Goal: Task Accomplishment & Management: Use online tool/utility

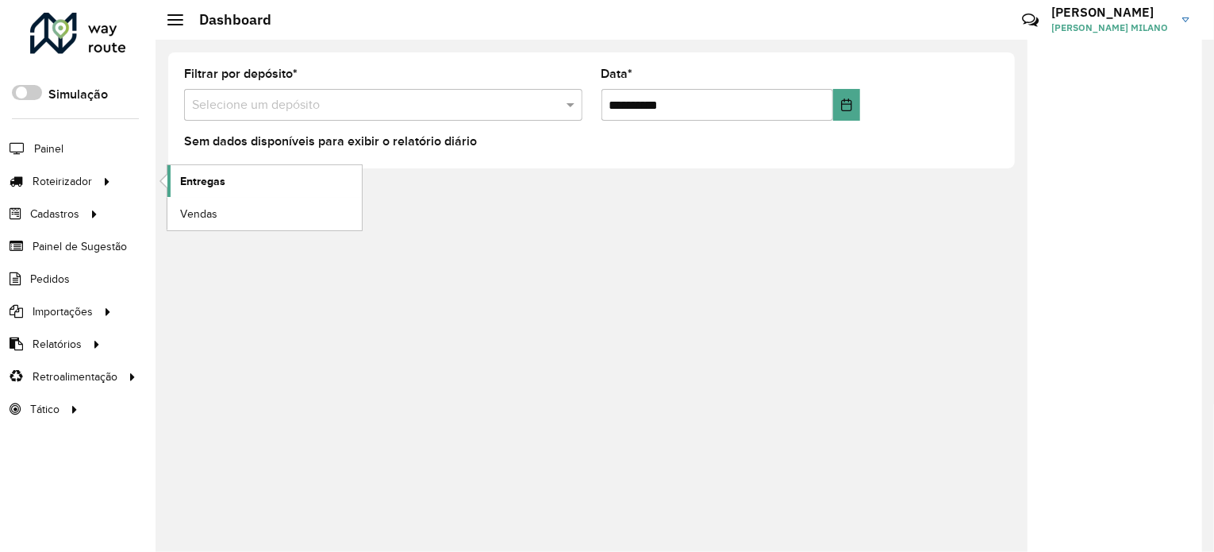
click at [252, 186] on link "Entregas" at bounding box center [264, 181] width 194 height 32
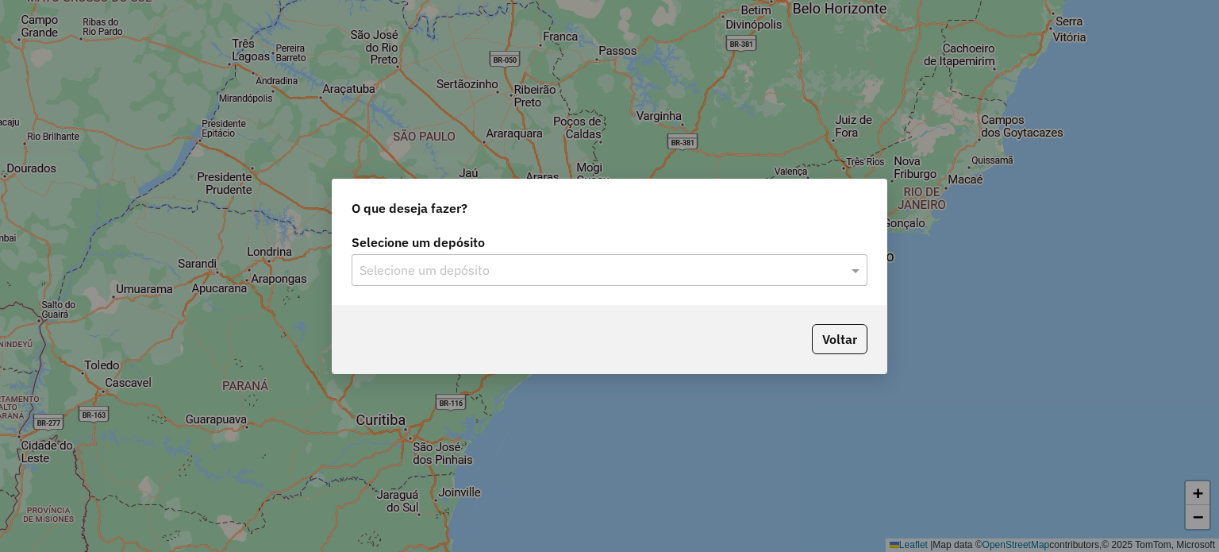
click at [579, 272] on input "text" at bounding box center [594, 270] width 468 height 19
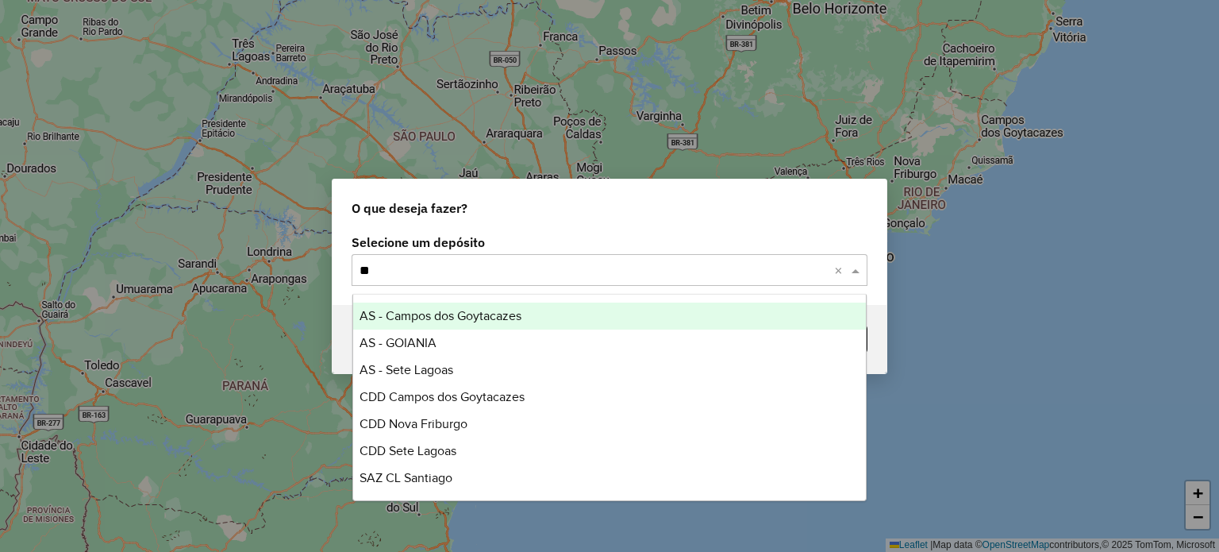
type input "*"
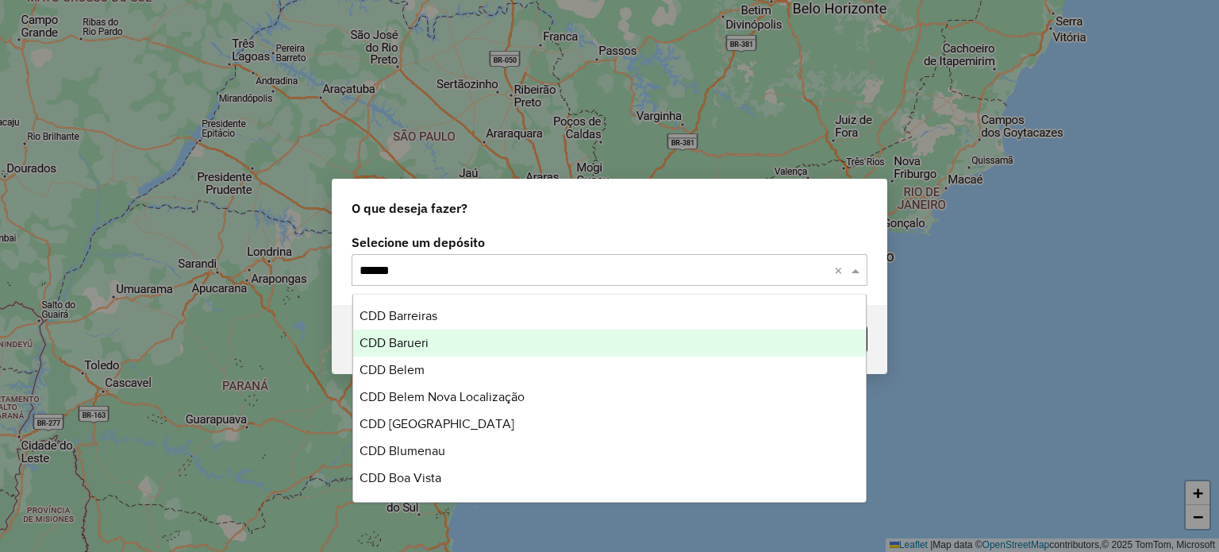
type input "*******"
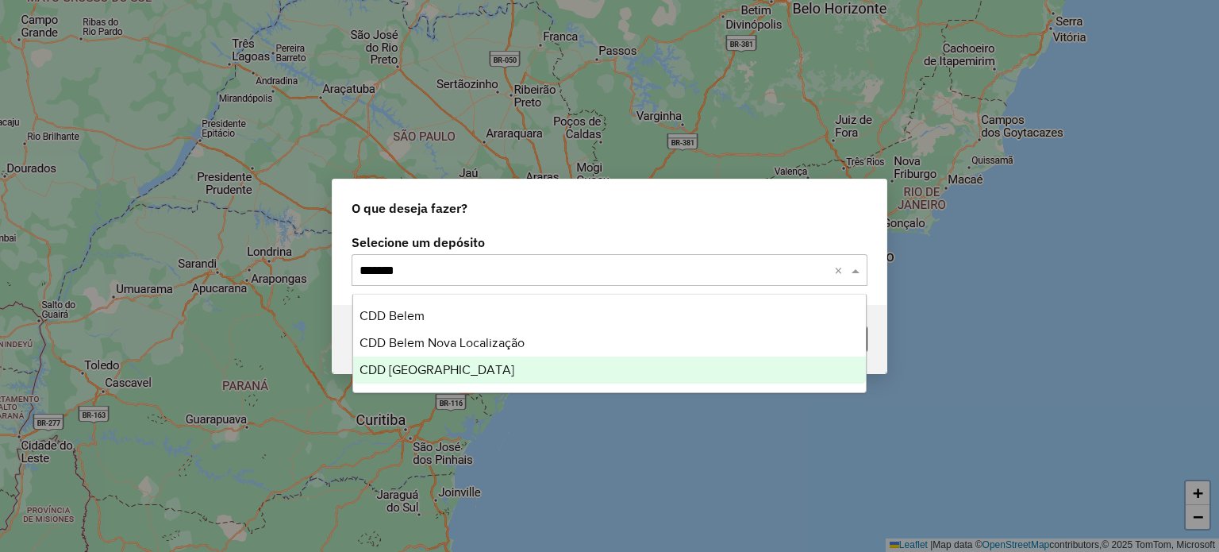
click at [570, 361] on div "CDD [GEOGRAPHIC_DATA]" at bounding box center [610, 369] width 514 height 27
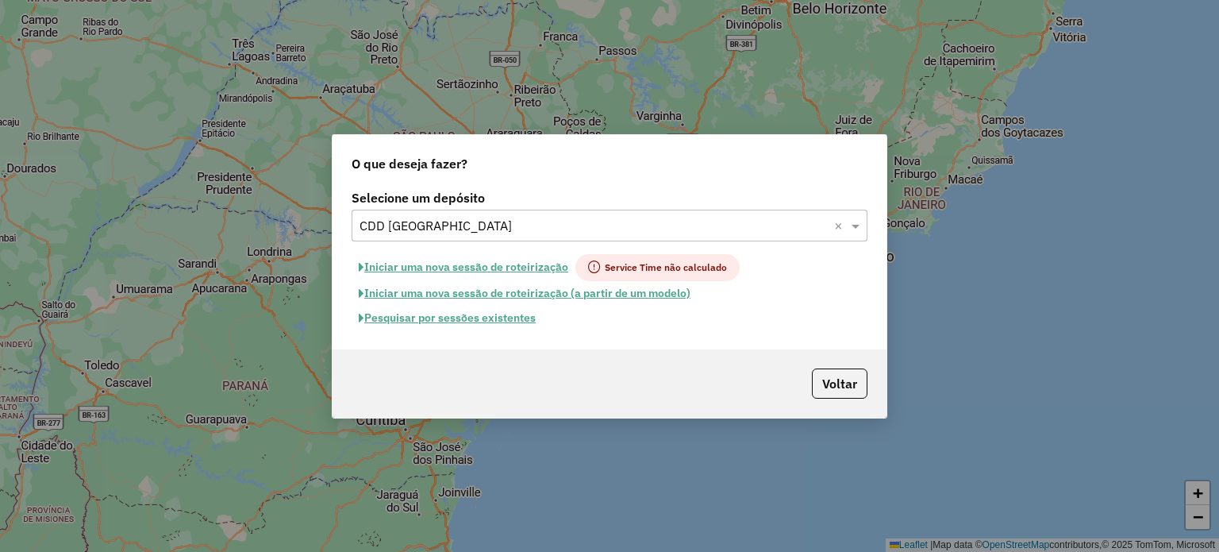
click at [496, 322] on button "Pesquisar por sessões existentes" at bounding box center [447, 318] width 191 height 25
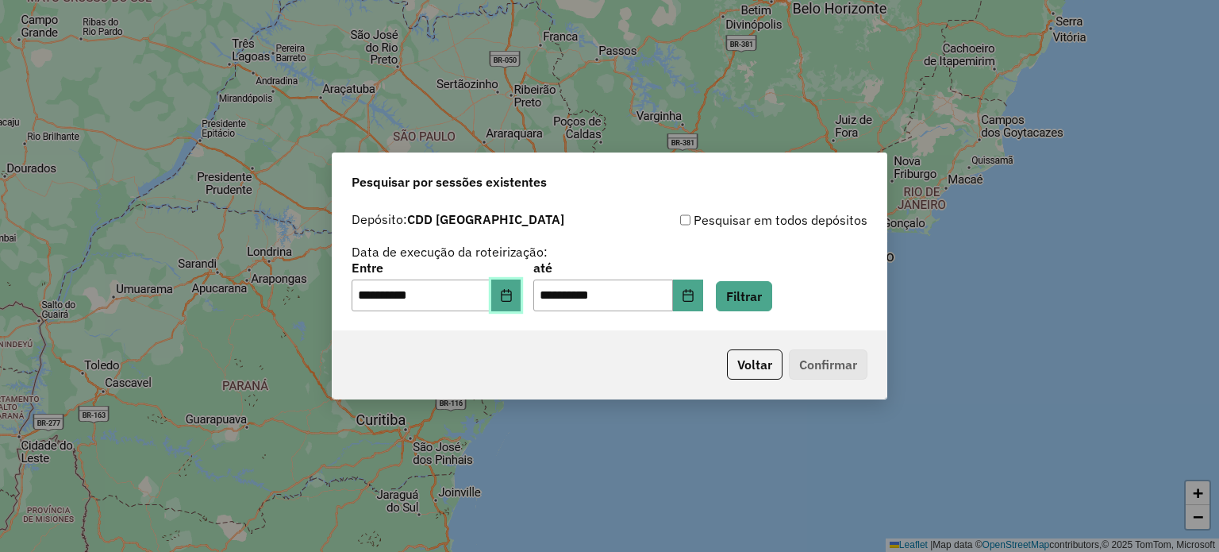
click at [506, 301] on button "Choose Date" at bounding box center [506, 295] width 30 height 32
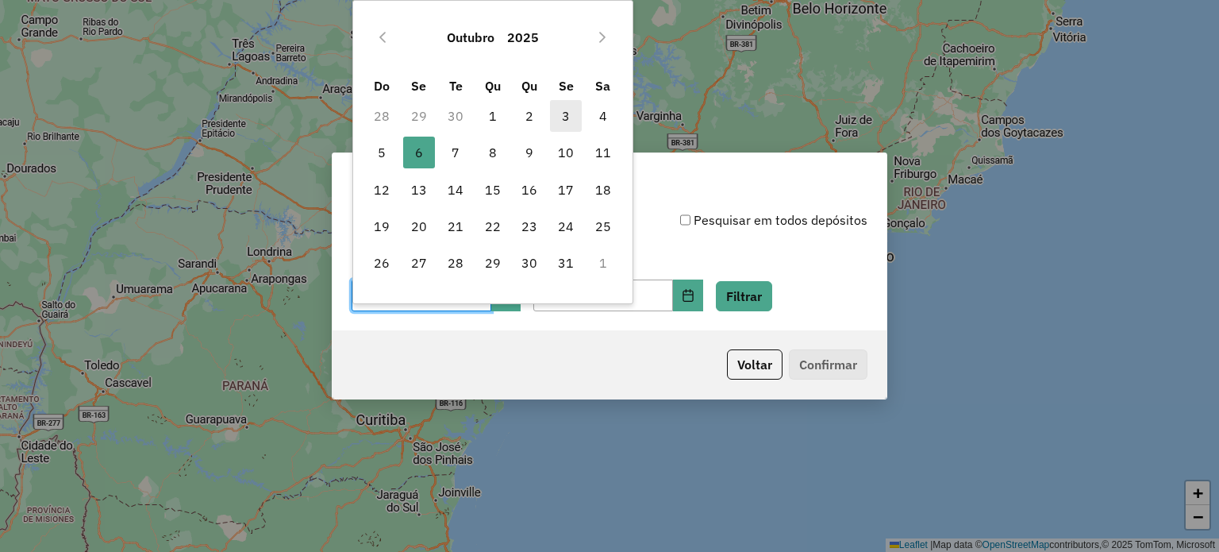
click at [564, 114] on span "3" at bounding box center [566, 116] width 32 height 32
type input "**********"
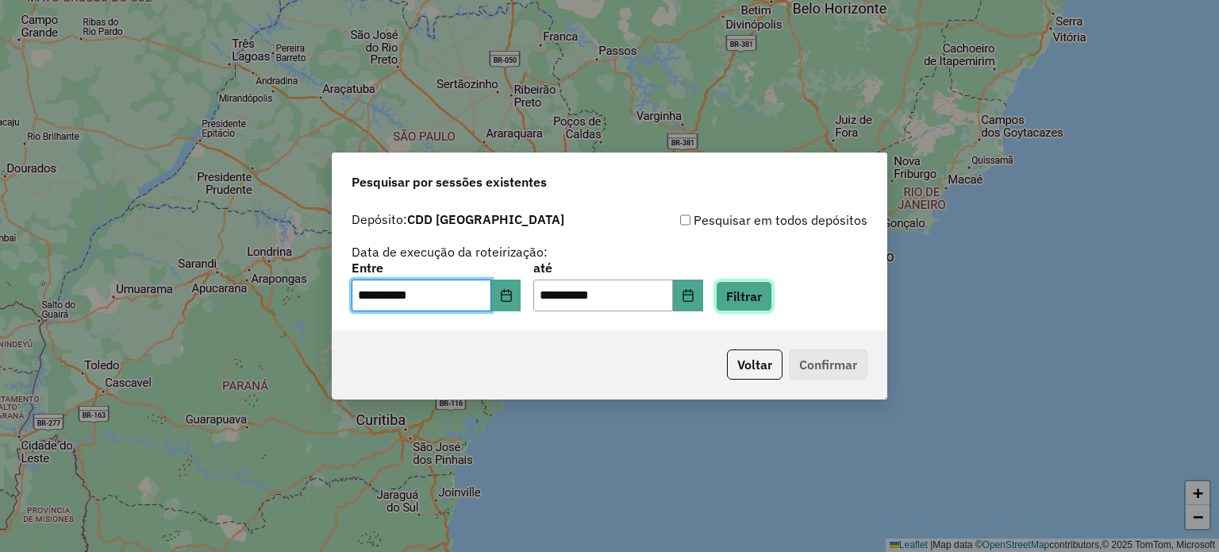
click at [772, 298] on button "Filtrar" at bounding box center [744, 296] width 56 height 30
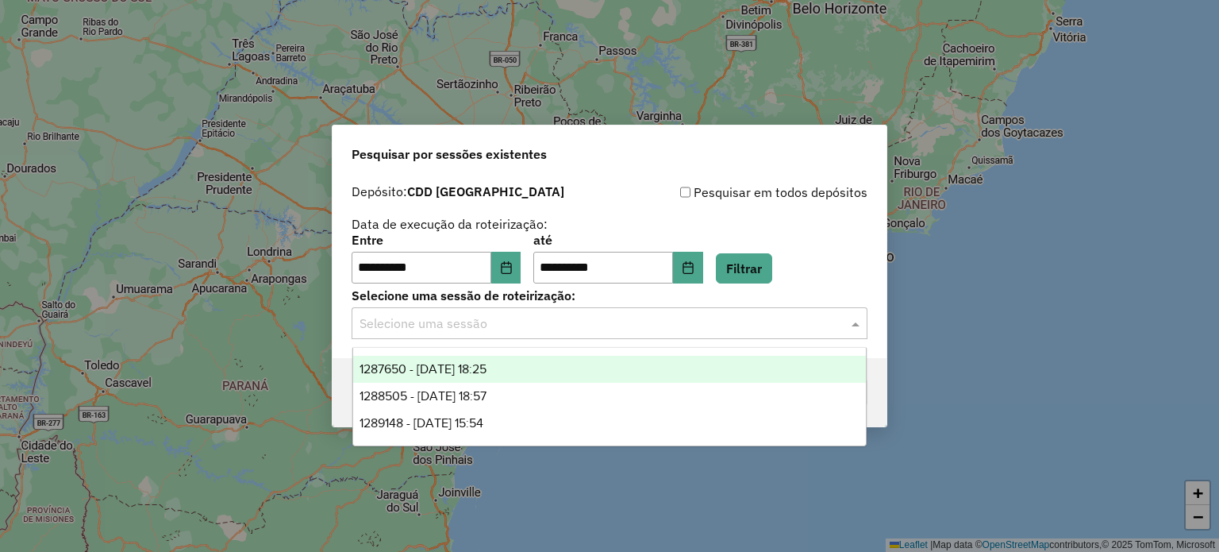
click at [589, 330] on input "text" at bounding box center [594, 323] width 468 height 19
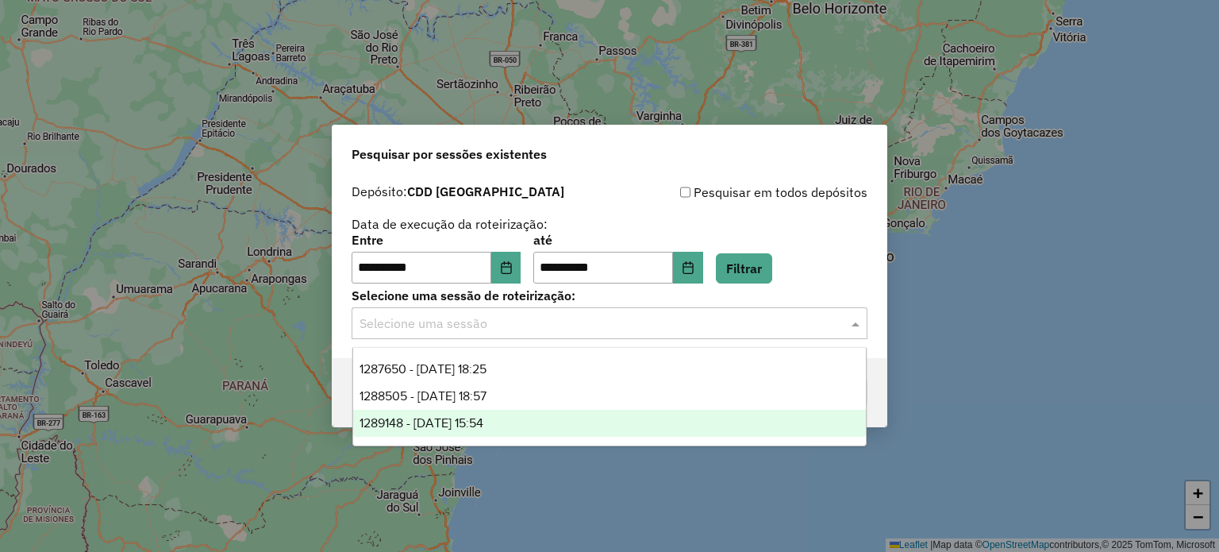
click at [552, 426] on div "1289148 - 06/10/2025 15:54" at bounding box center [610, 423] width 514 height 27
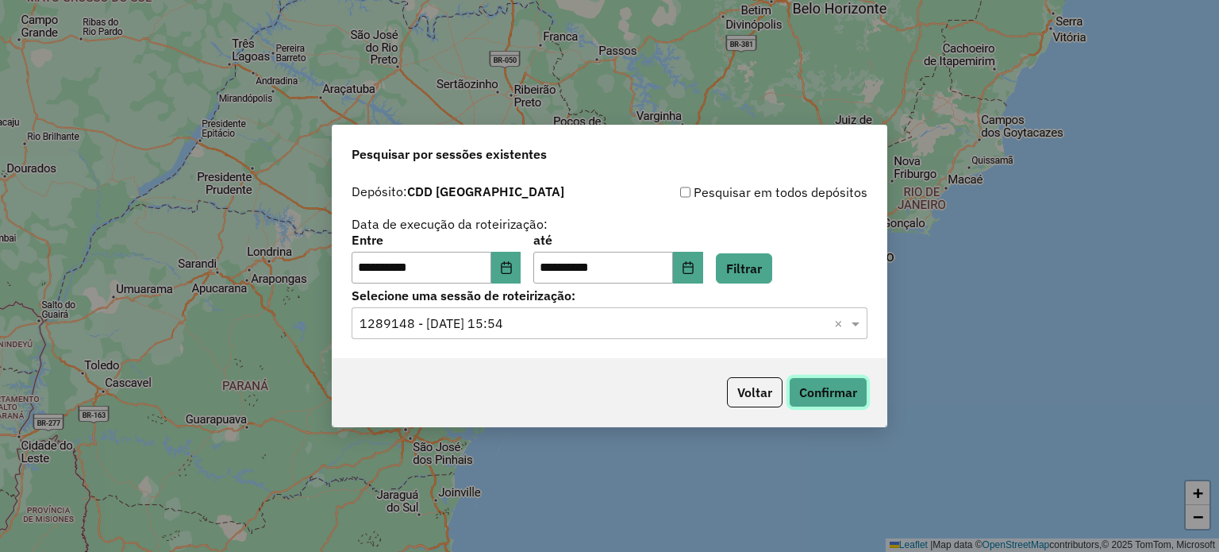
click at [805, 397] on button "Confirmar" at bounding box center [828, 392] width 79 height 30
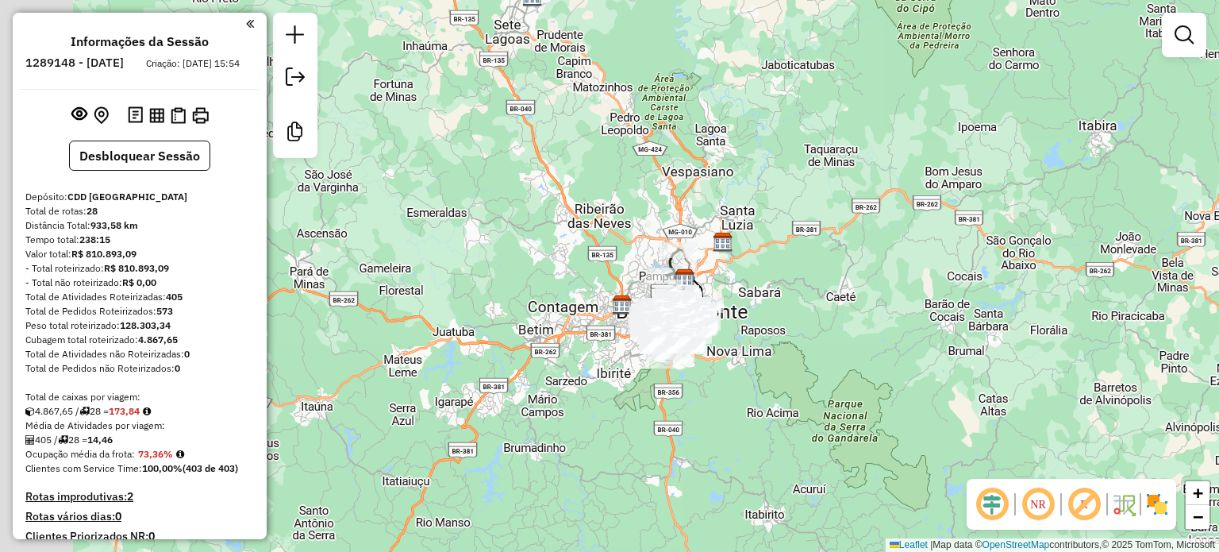
drag, startPoint x: 733, startPoint y: 427, endPoint x: 787, endPoint y: 429, distance: 54.8
click at [787, 429] on div "Janela de atendimento Grade de atendimento Capacidade Transportadoras Veículos …" at bounding box center [609, 276] width 1219 height 552
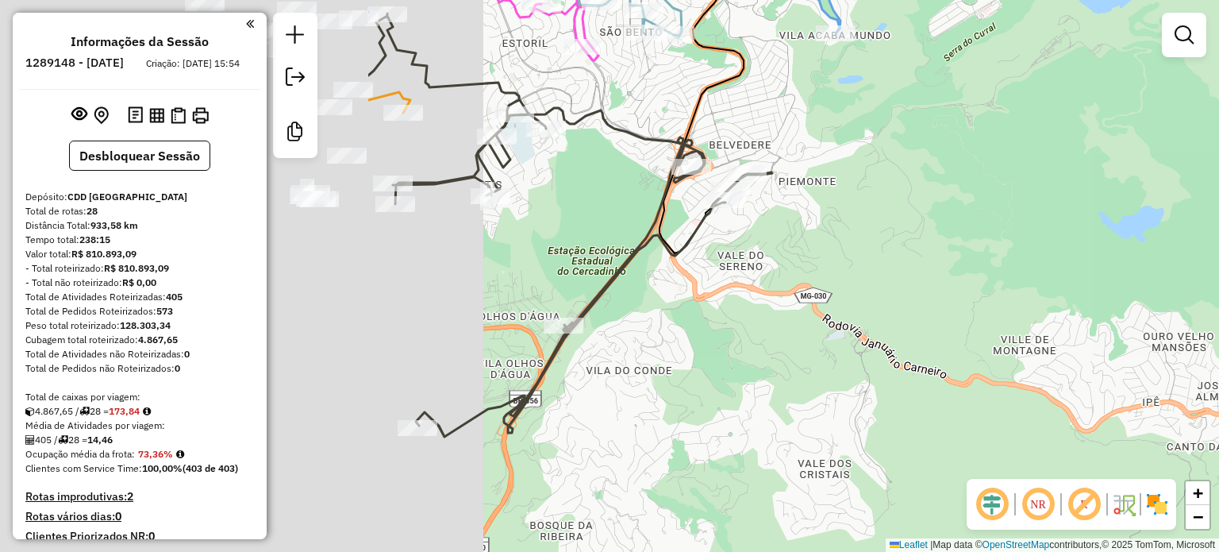
drag, startPoint x: 549, startPoint y: 320, endPoint x: 1085, endPoint y: 321, distance: 535.8
click at [1085, 322] on div "Janela de atendimento Grade de atendimento Capacidade Transportadoras Veículos …" at bounding box center [609, 276] width 1219 height 552
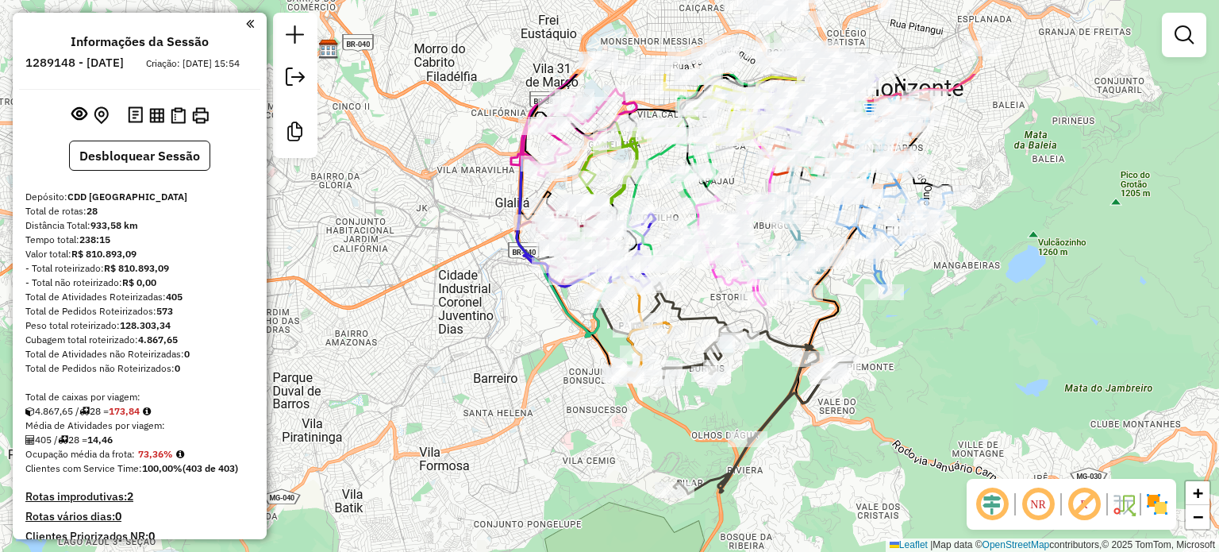
drag, startPoint x: 852, startPoint y: 298, endPoint x: 856, endPoint y: 440, distance: 142.1
click at [856, 440] on div "Janela de atendimento Grade de atendimento Capacidade Transportadoras Veículos …" at bounding box center [609, 276] width 1219 height 552
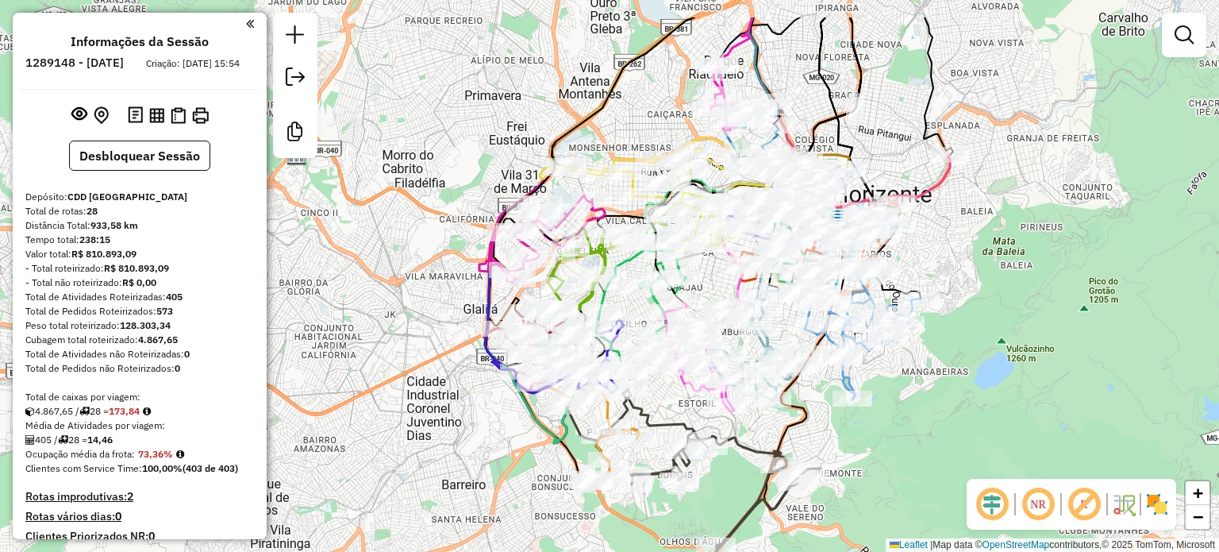
drag, startPoint x: 906, startPoint y: 404, endPoint x: 889, endPoint y: 390, distance: 22.6
click at [889, 390] on div "Janela de atendimento Grade de atendimento Capacidade Transportadoras Veículos …" at bounding box center [609, 276] width 1219 height 552
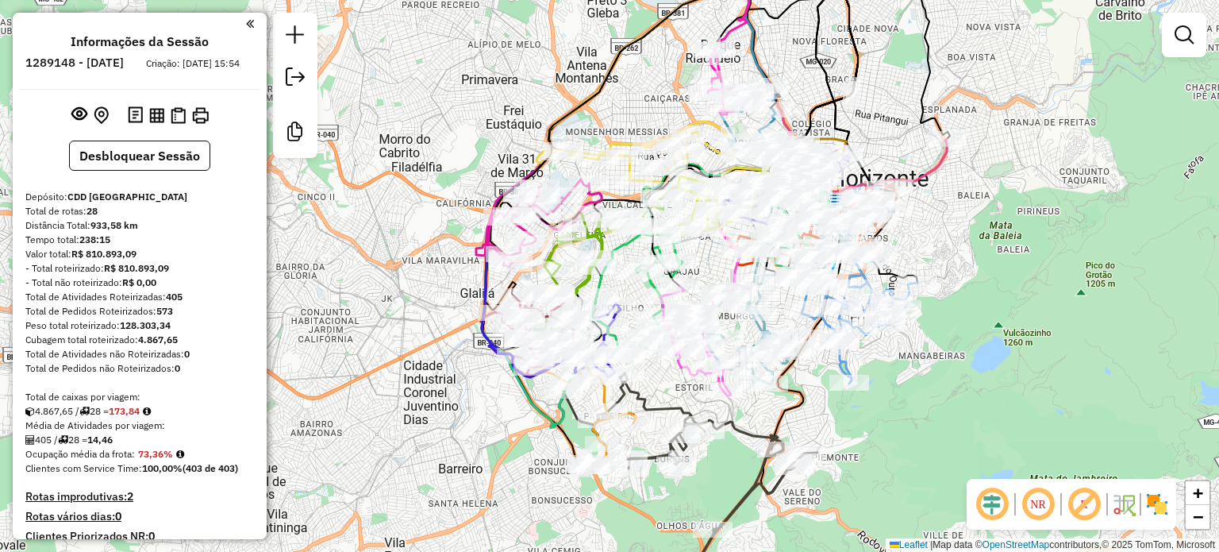
click at [1041, 508] on em at bounding box center [1038, 504] width 38 height 38
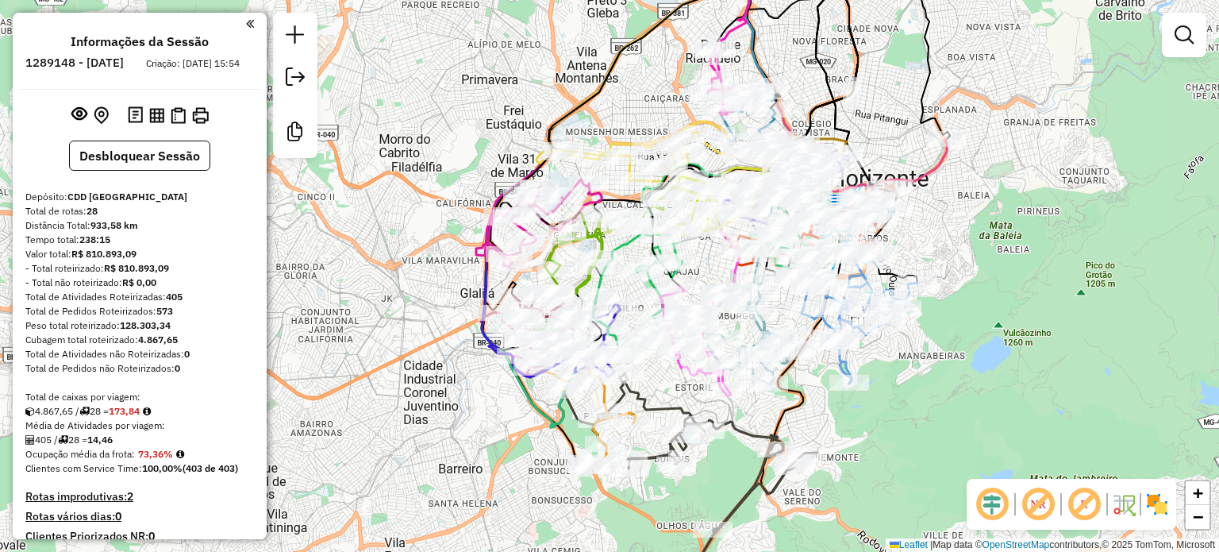
click at [1041, 508] on em at bounding box center [1038, 504] width 38 height 38
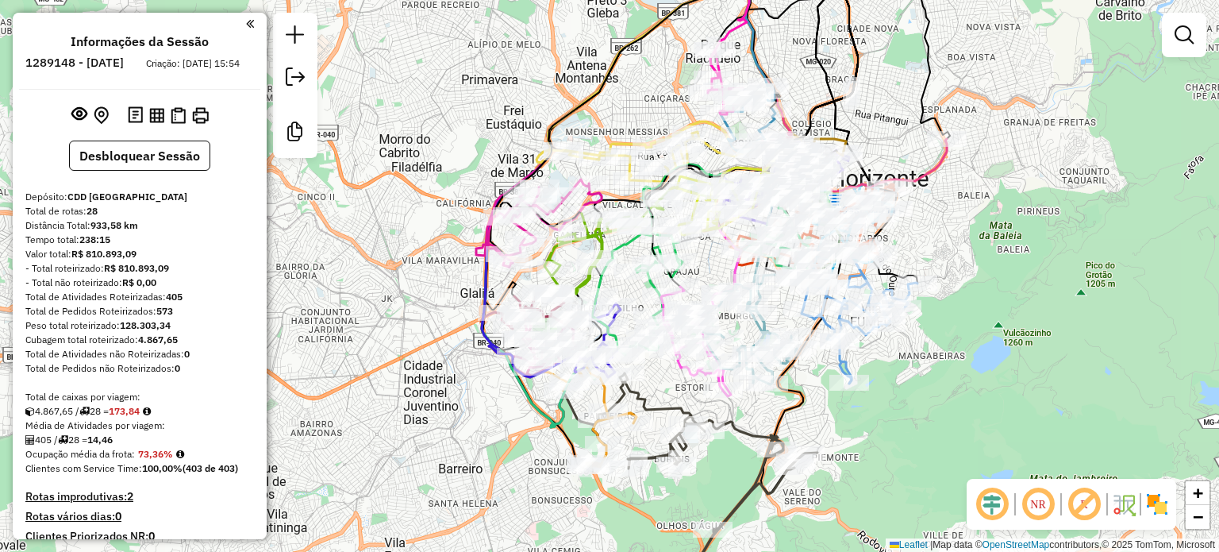
click at [1041, 508] on em at bounding box center [1038, 504] width 38 height 38
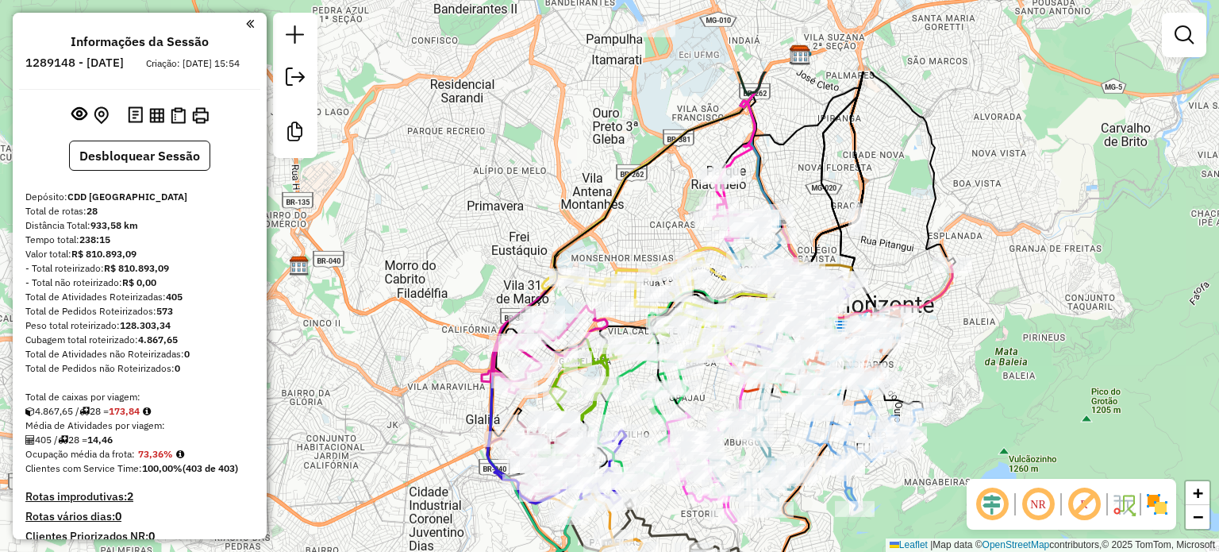
drag, startPoint x: 965, startPoint y: 376, endPoint x: 959, endPoint y: 481, distance: 105.0
click at [959, 481] on div "Janela de atendimento Grade de atendimento Capacidade Transportadoras Veículos …" at bounding box center [609, 276] width 1219 height 552
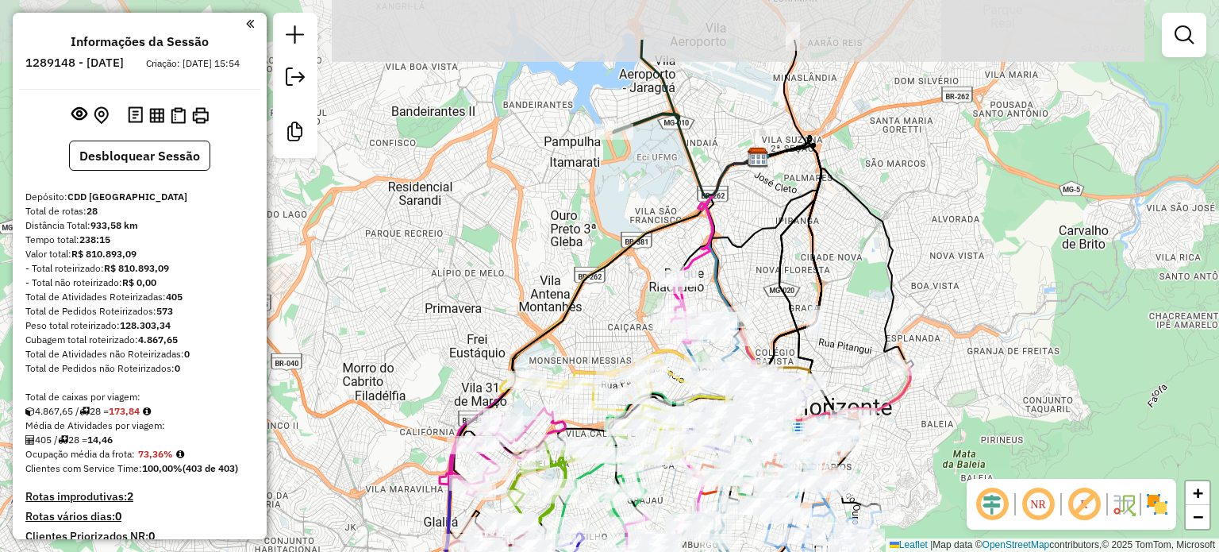
drag, startPoint x: 971, startPoint y: 377, endPoint x: 906, endPoint y: 459, distance: 104.5
click at [913, 481] on div "Janela de atendimento Grade de atendimento Capacidade Transportadoras Veículos …" at bounding box center [609, 276] width 1219 height 552
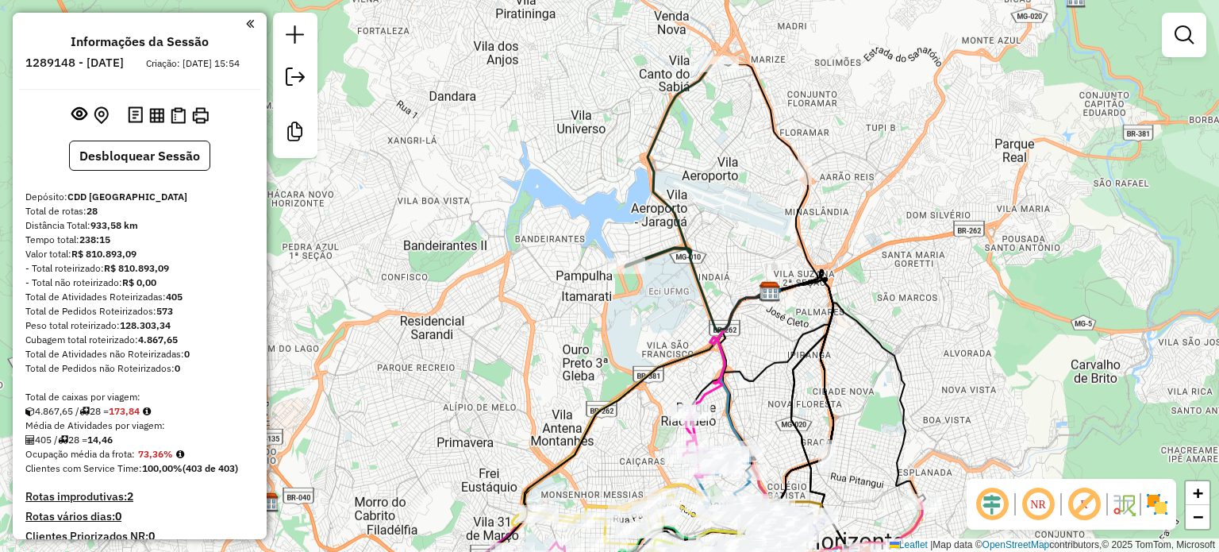
drag, startPoint x: 863, startPoint y: 239, endPoint x: 884, endPoint y: 317, distance: 80.7
click at [884, 317] on div "Janela de atendimento Grade de atendimento Capacidade Transportadoras Veículos …" at bounding box center [609, 276] width 1219 height 552
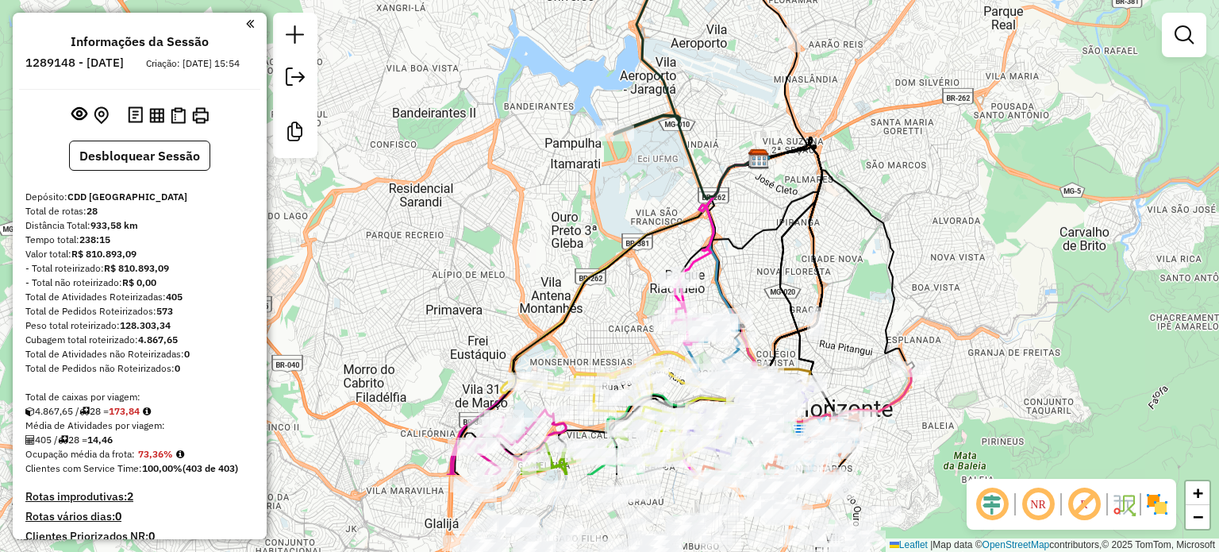
drag, startPoint x: 783, startPoint y: 224, endPoint x: 768, endPoint y: 86, distance: 138.9
click at [768, 86] on div "Janela de atendimento Grade de atendimento Capacidade Transportadoras Veículos …" at bounding box center [609, 276] width 1219 height 552
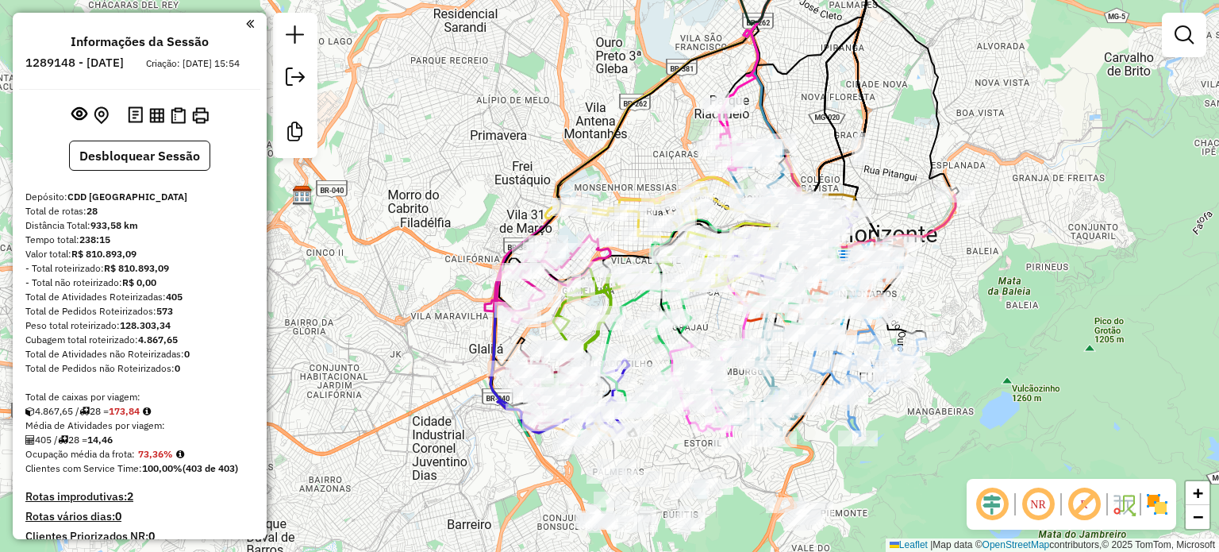
drag, startPoint x: 769, startPoint y: 175, endPoint x: 796, endPoint y: 79, distance: 100.5
click at [796, 79] on div "Janela de atendimento Grade de atendimento Capacidade Transportadoras Veículos …" at bounding box center [609, 276] width 1219 height 552
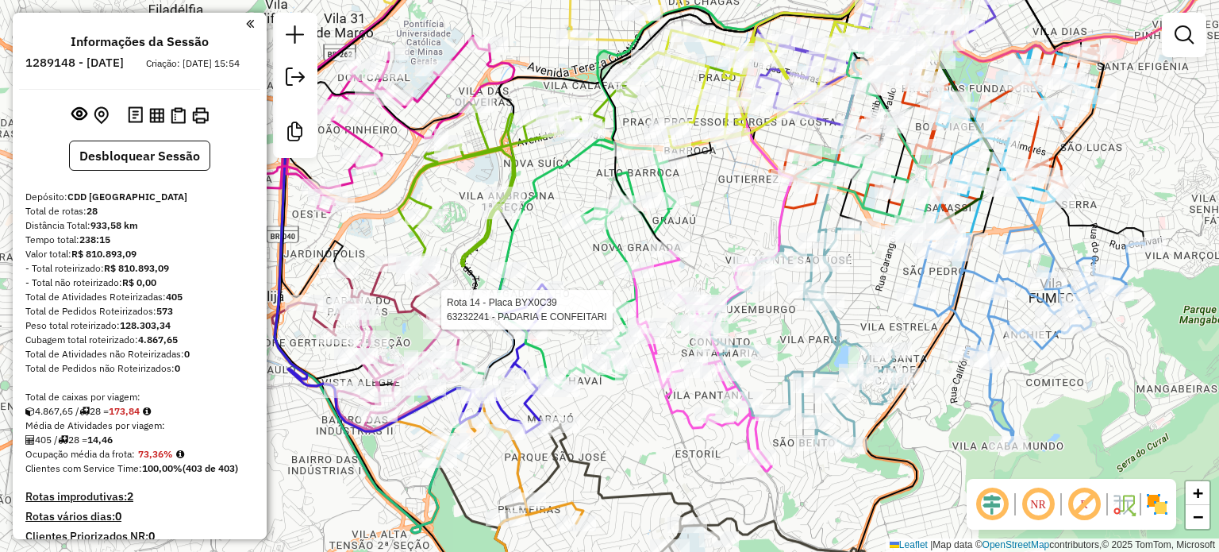
drag, startPoint x: 644, startPoint y: 337, endPoint x: 606, endPoint y: 318, distance: 41.9
click at [606, 317] on div at bounding box center [617, 310] width 40 height 16
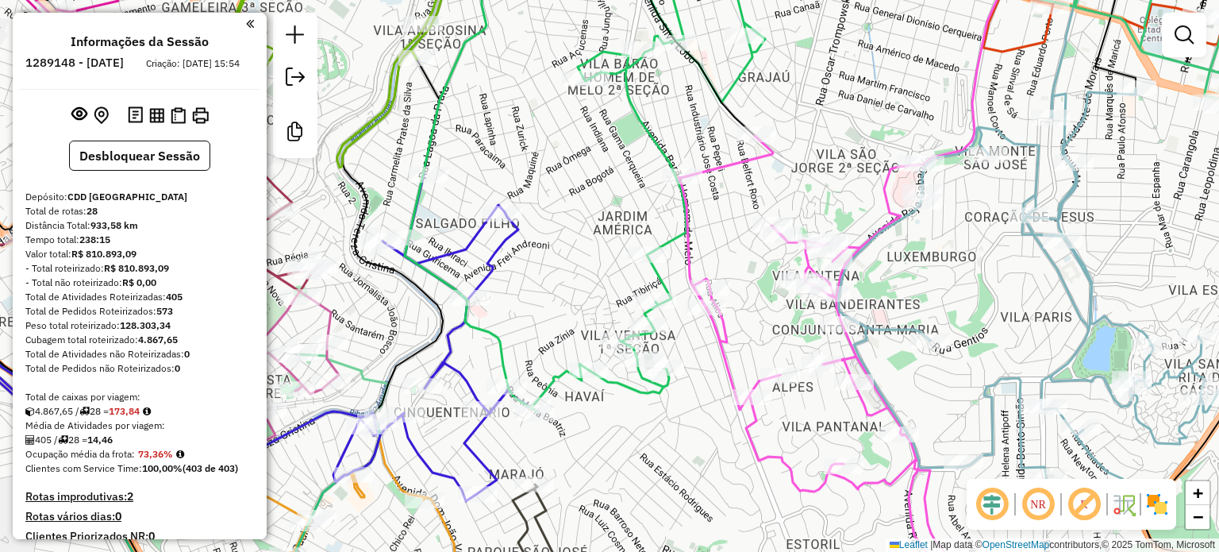
drag, startPoint x: 546, startPoint y: 314, endPoint x: 583, endPoint y: 247, distance: 76.0
click at [583, 247] on div "Janela de atendimento Grade de atendimento Capacidade Transportadoras Veículos …" at bounding box center [609, 276] width 1219 height 552
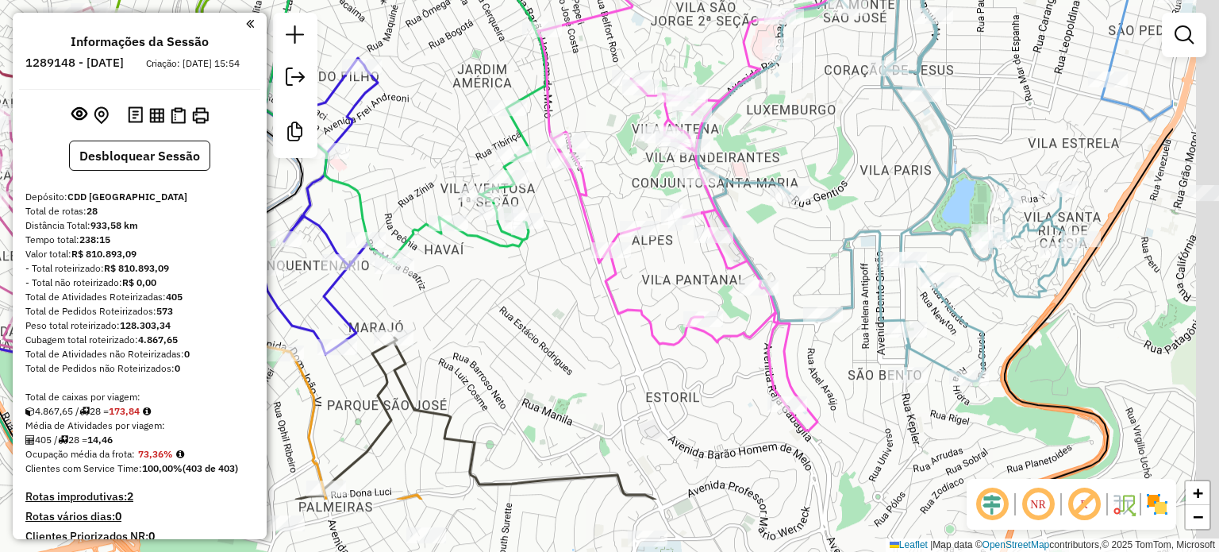
drag, startPoint x: 641, startPoint y: 492, endPoint x: 470, endPoint y: 387, distance: 200.7
click at [470, 387] on div "Janela de atendimento Grade de atendimento Capacidade Transportadoras Veículos …" at bounding box center [609, 276] width 1219 height 552
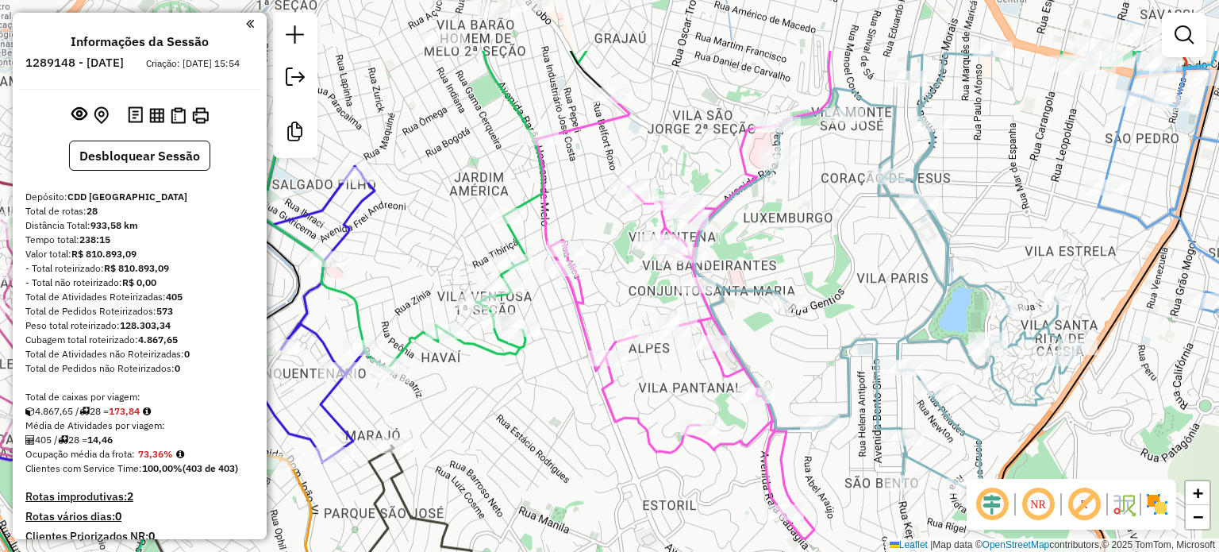
drag, startPoint x: 564, startPoint y: 417, endPoint x: 548, endPoint y: 497, distance: 81.7
click at [548, 497] on div "Janela de atendimento Grade de atendimento Capacidade Transportadoras Veículos …" at bounding box center [609, 276] width 1219 height 552
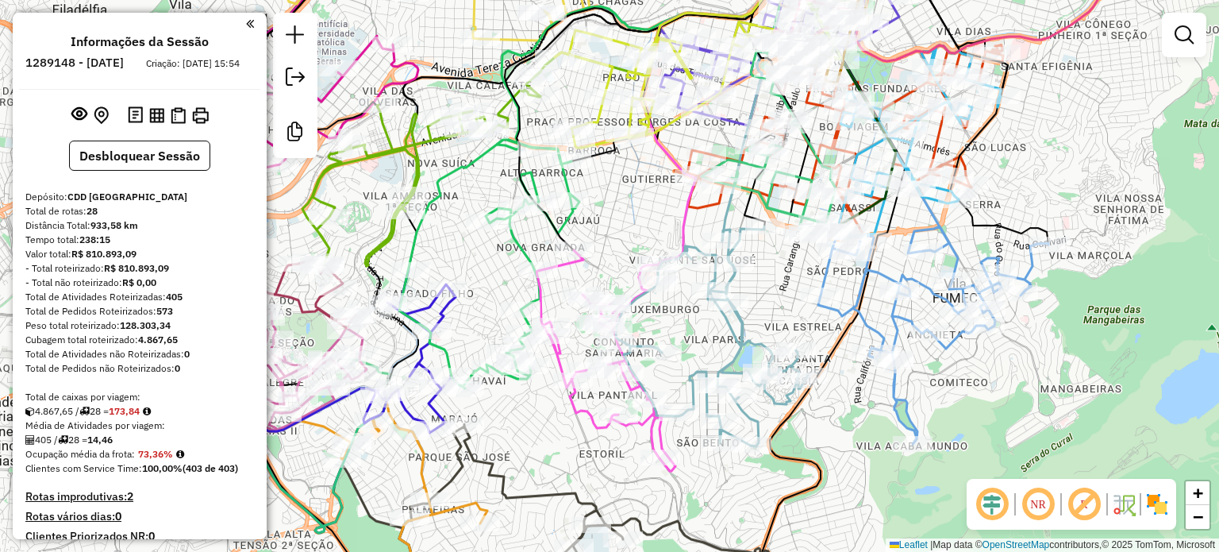
drag, startPoint x: 790, startPoint y: 341, endPoint x: 777, endPoint y: 256, distance: 85.9
click at [777, 256] on div "Janela de atendimento Grade de atendimento Capacidade Transportadoras Veículos …" at bounding box center [609, 276] width 1219 height 552
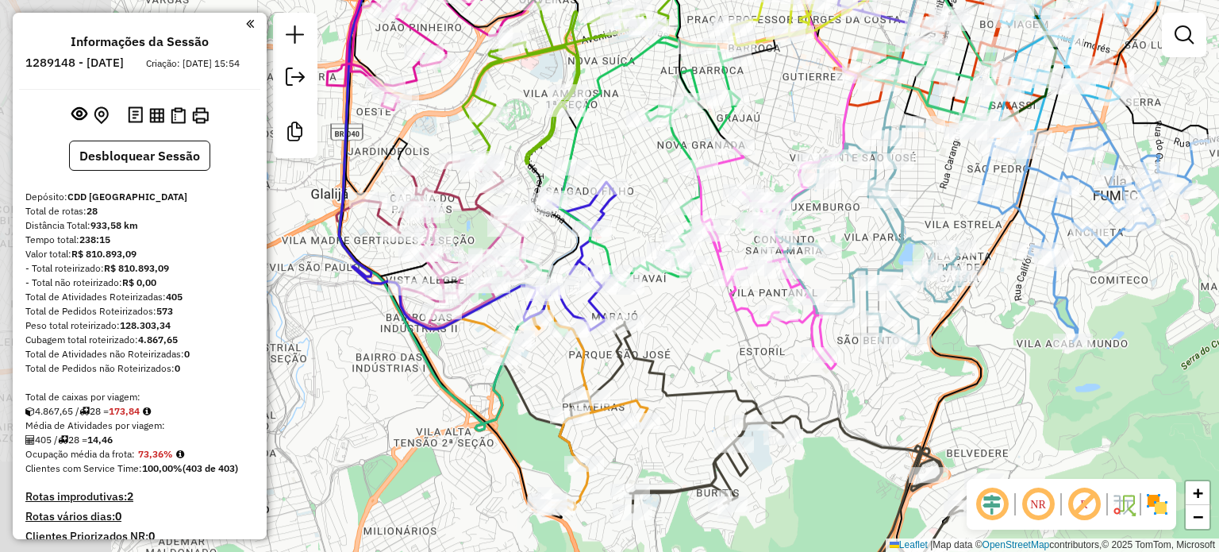
drag, startPoint x: 579, startPoint y: 450, endPoint x: 747, endPoint y: 404, distance: 174.5
click at [747, 404] on icon at bounding box center [785, 440] width 450 height 238
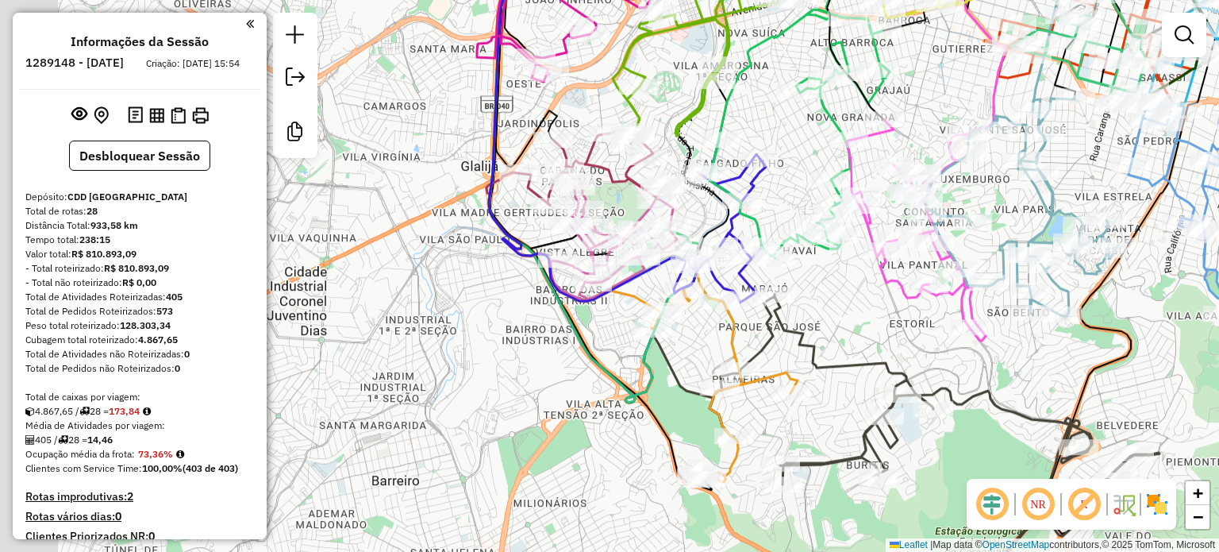
drag, startPoint x: 560, startPoint y: 441, endPoint x: 710, endPoint y: 414, distance: 151.8
click at [710, 414] on icon at bounding box center [725, 376] width 146 height 211
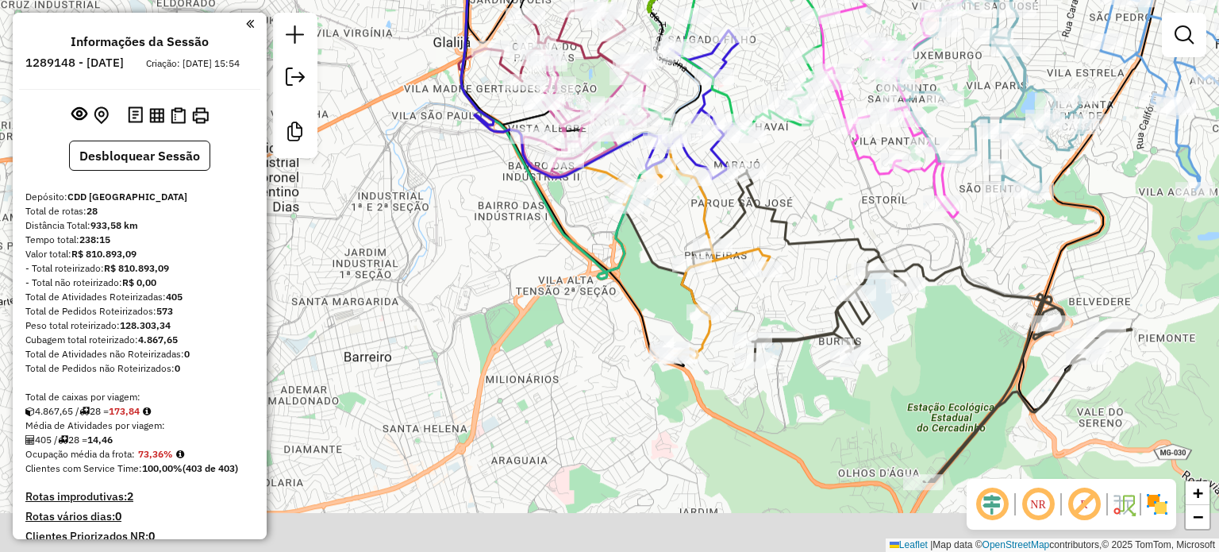
drag, startPoint x: 631, startPoint y: 477, endPoint x: 596, endPoint y: 333, distance: 148.6
click at [596, 333] on div "Janela de atendimento Grade de atendimento Capacidade Transportadoras Veículos …" at bounding box center [609, 276] width 1219 height 552
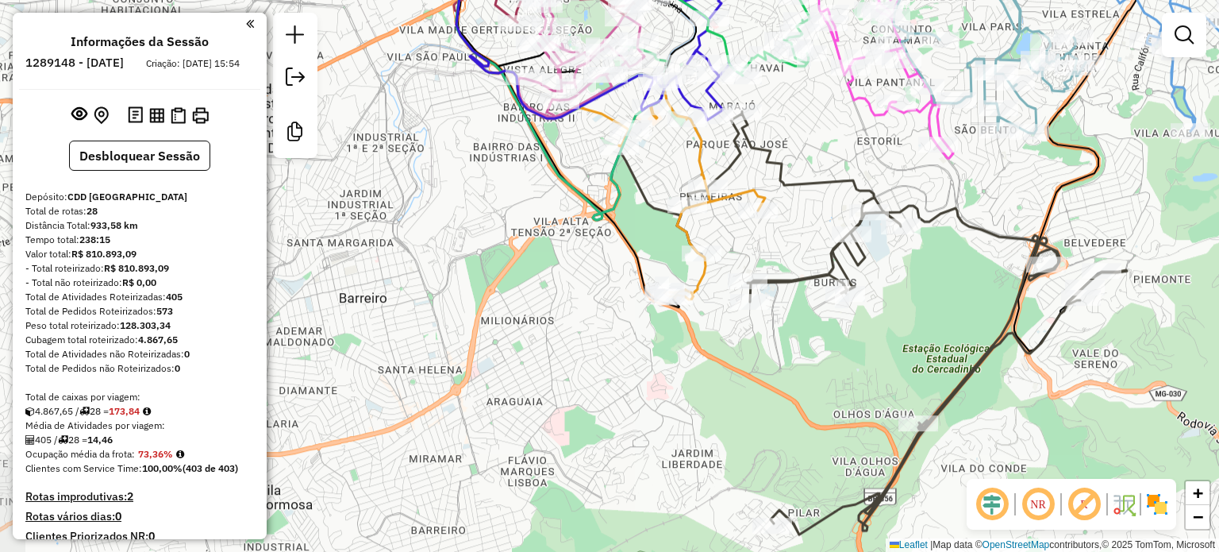
drag, startPoint x: 560, startPoint y: 421, endPoint x: 565, endPoint y: 341, distance: 80.4
click at [565, 341] on div "Janela de atendimento Grade de atendimento Capacidade Transportadoras Veículos …" at bounding box center [609, 276] width 1219 height 552
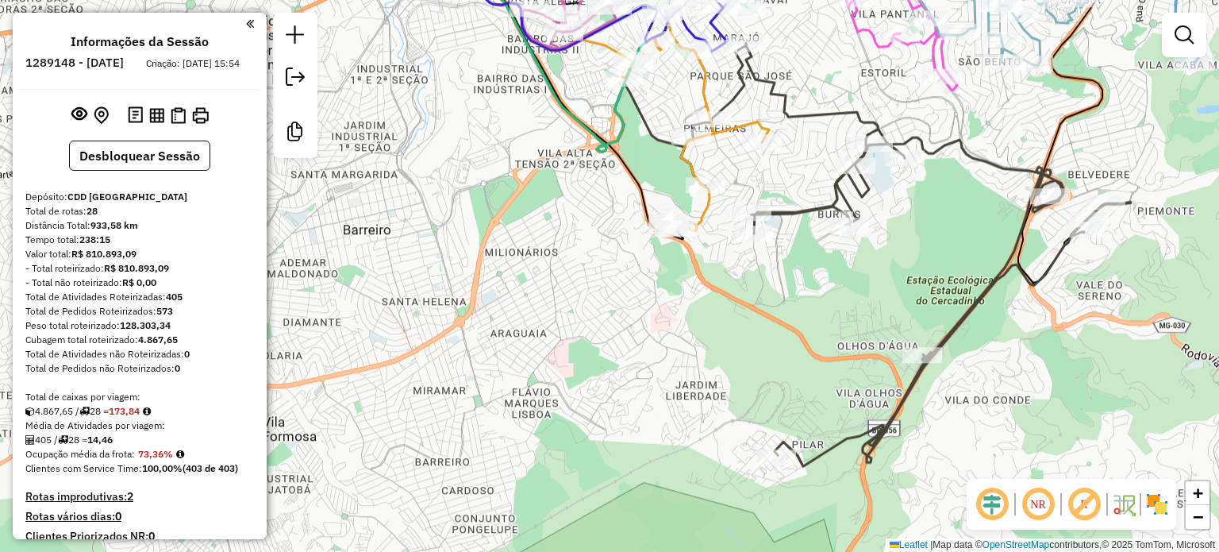
drag, startPoint x: 563, startPoint y: 428, endPoint x: 559, endPoint y: 333, distance: 94.5
click at [559, 333] on div "Janela de atendimento Grade de atendimento Capacidade Transportadoras Veículos …" at bounding box center [609, 276] width 1219 height 552
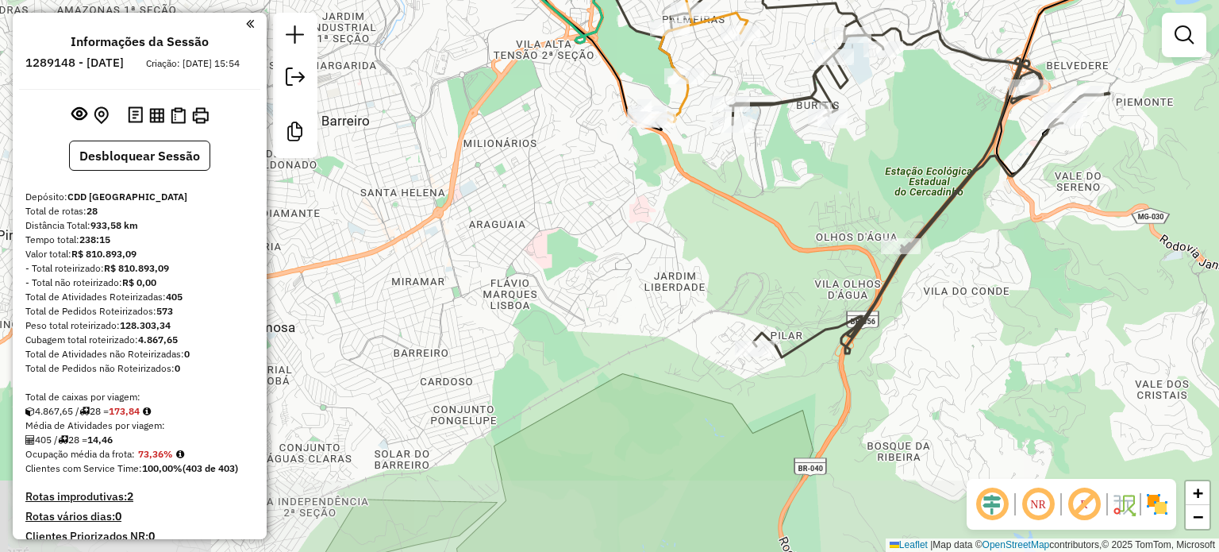
drag, startPoint x: 548, startPoint y: 367, endPoint x: 435, endPoint y: 263, distance: 154.5
click at [448, 272] on div "Janela de atendimento Grade de atendimento Capacidade Transportadoras Veículos …" at bounding box center [609, 276] width 1219 height 552
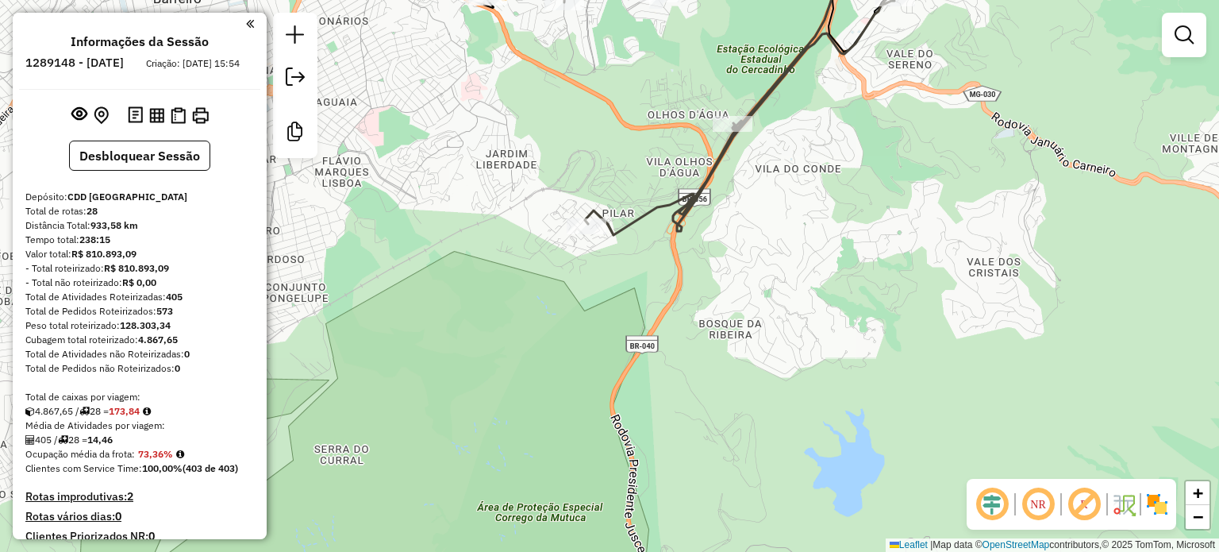
drag, startPoint x: 587, startPoint y: 301, endPoint x: 514, endPoint y: 266, distance: 80.9
click at [514, 266] on div "Janela de atendimento Grade de atendimento Capacidade Transportadoras Veículos …" at bounding box center [609, 276] width 1219 height 552
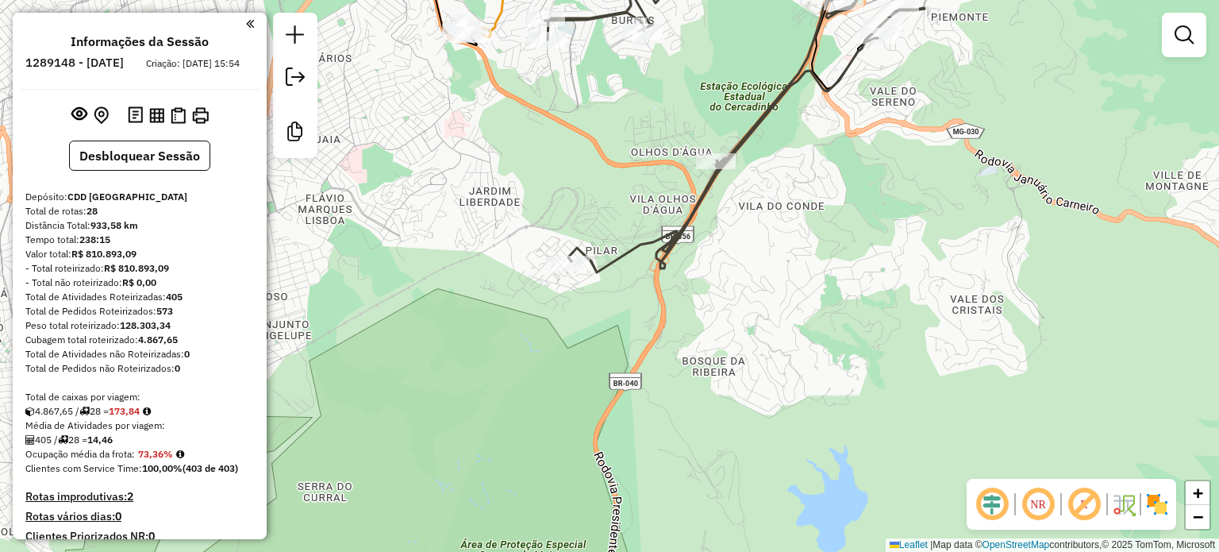
drag, startPoint x: 621, startPoint y: 280, endPoint x: 560, endPoint y: 412, distance: 145.6
click at [562, 406] on div "Janela de atendimento Grade de atendimento Capacidade Transportadoras Veículos …" at bounding box center [609, 276] width 1219 height 552
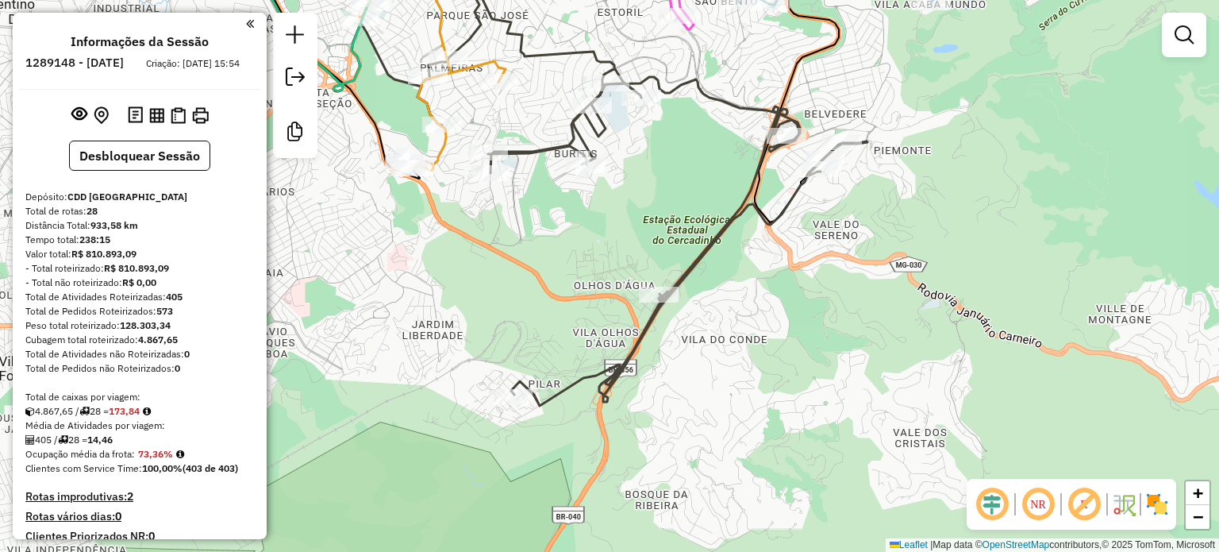
drag, startPoint x: 652, startPoint y: 337, endPoint x: 584, endPoint y: 456, distance: 137.2
click at [578, 468] on div "Janela de atendimento Grade de atendimento Capacidade Transportadoras Veículos …" at bounding box center [609, 276] width 1219 height 552
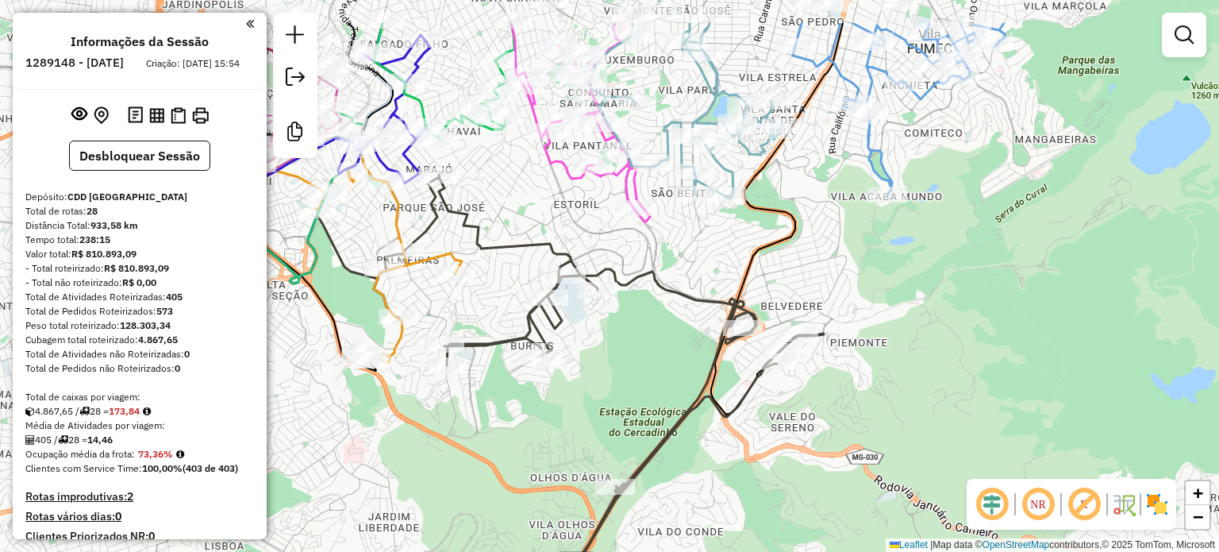
drag, startPoint x: 680, startPoint y: 451, endPoint x: 745, endPoint y: 568, distance: 133.6
click at [745, 551] on html "Aguarde... Pop-up bloqueado! Seu navegador bloqueou automáticamente a abertura …" at bounding box center [609, 276] width 1219 height 552
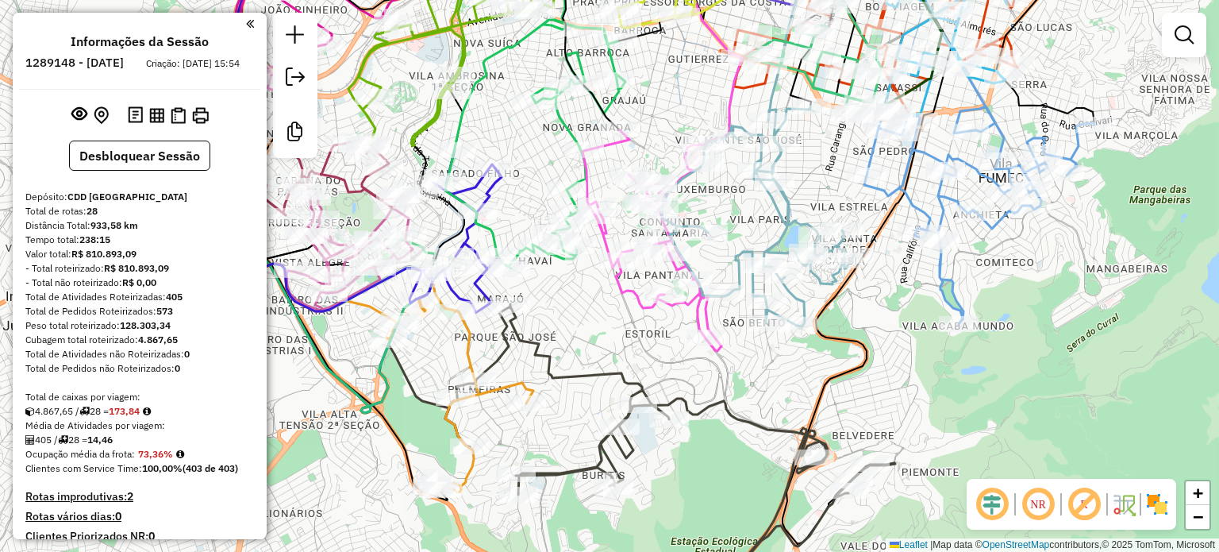
drag, startPoint x: 621, startPoint y: 456, endPoint x: 609, endPoint y: 544, distance: 88.9
click at [610, 544] on div "Janela de atendimento Grade de atendimento Capacidade Transportadoras Veículos …" at bounding box center [609, 276] width 1219 height 552
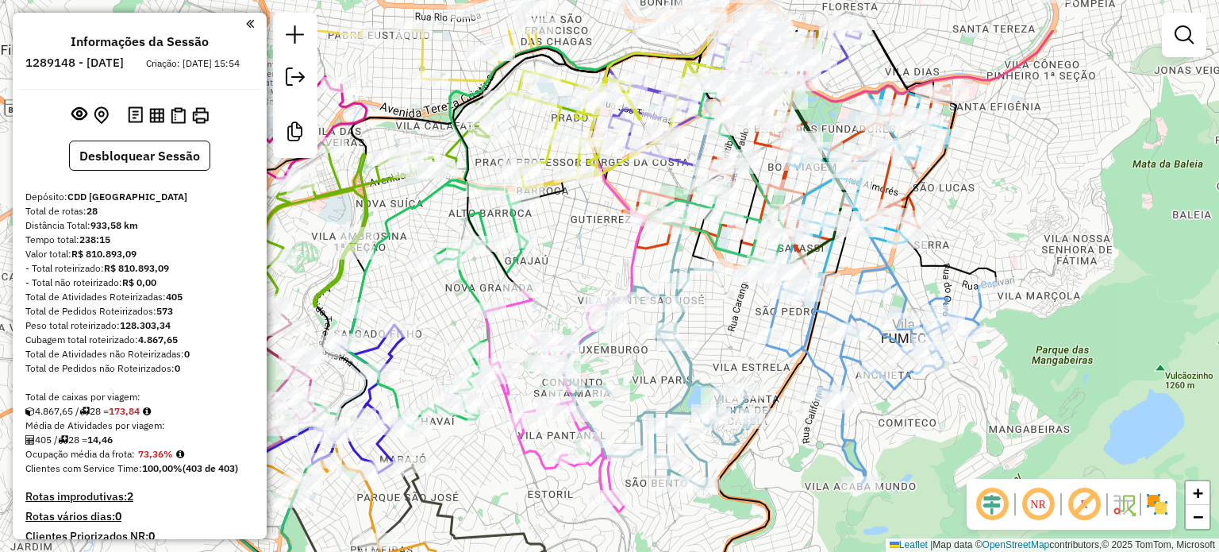
drag, startPoint x: 721, startPoint y: 418, endPoint x: 641, endPoint y: 503, distance: 117.3
click at [641, 503] on div "Rota 3 - Placa FRS5B74 63271786 - PAES DOCES BURITIS Janela de atendimento Grad…" at bounding box center [609, 276] width 1219 height 552
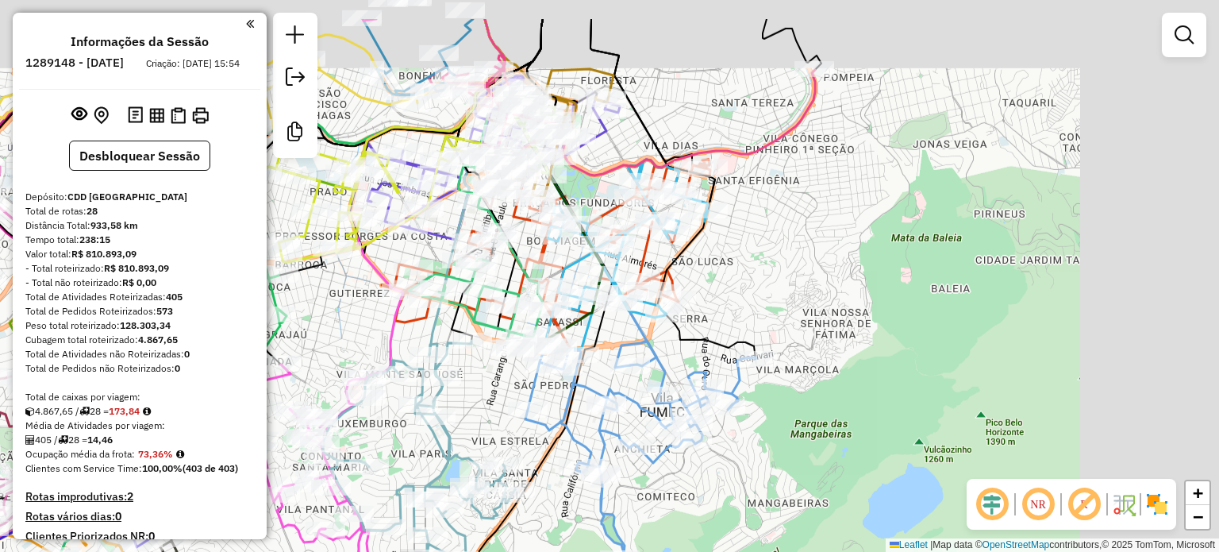
drag, startPoint x: 783, startPoint y: 424, endPoint x: 541, endPoint y: 498, distance: 252.3
click at [541, 498] on div "Rota 3 - Placa FRS5B74 63271786 - PAES DOCES BURITIS Rota 16 - Placa GHV8G32 63…" at bounding box center [609, 276] width 1219 height 552
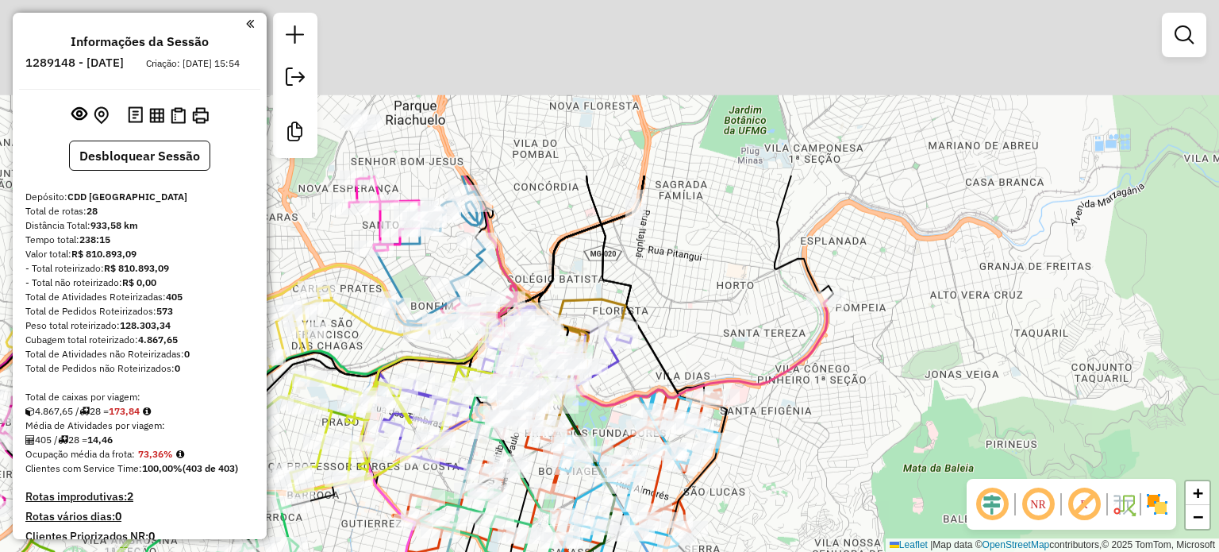
drag, startPoint x: 795, startPoint y: 342, endPoint x: 815, endPoint y: 514, distance: 172.6
click at [813, 551] on html "Aguarde... Pop-up bloqueado! Seu navegador bloqueou automáticamente a abertura …" at bounding box center [609, 276] width 1219 height 552
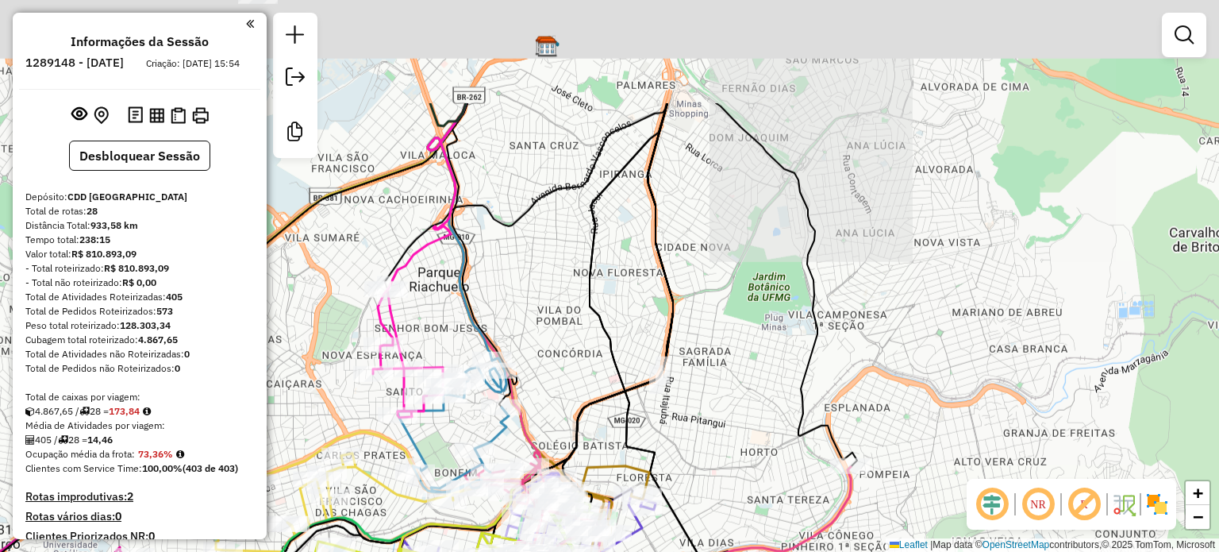
drag, startPoint x: 835, startPoint y: 481, endPoint x: 810, endPoint y: 372, distance: 111.7
click at [838, 493] on div "Rota 3 - Placa FRS5B74 63271786 - PAES DOCES BURITIS Rota 16 - Placa GHV8G32 63…" at bounding box center [609, 276] width 1219 height 552
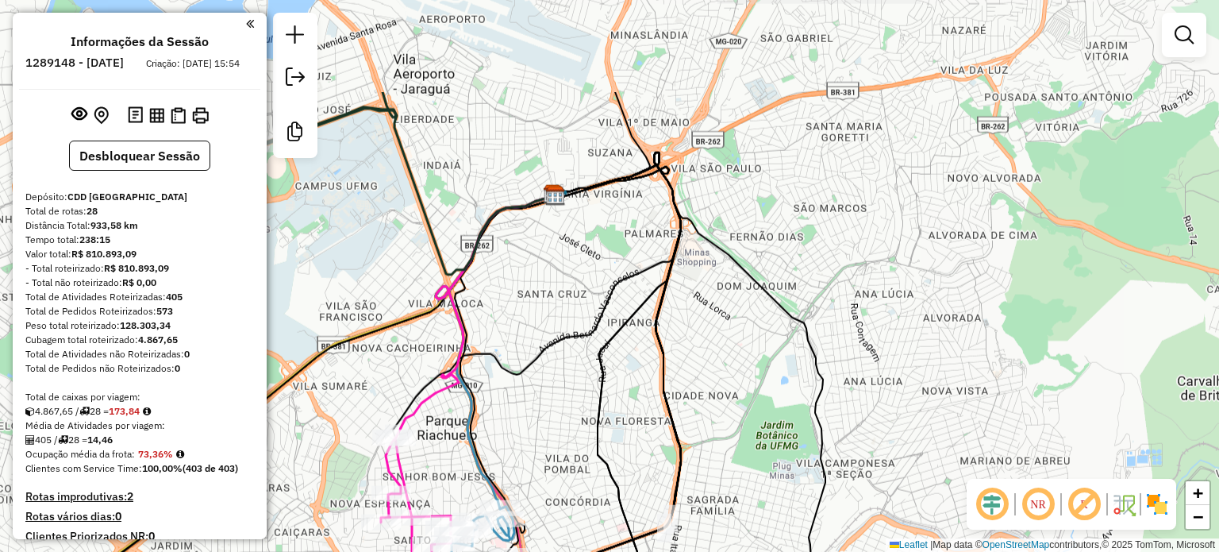
click at [778, 418] on div "Rota 3 - Placa FRS5B74 63271786 - PAES DOCES BURITIS Rota 16 - Placa GHV8G32 63…" at bounding box center [609, 276] width 1219 height 552
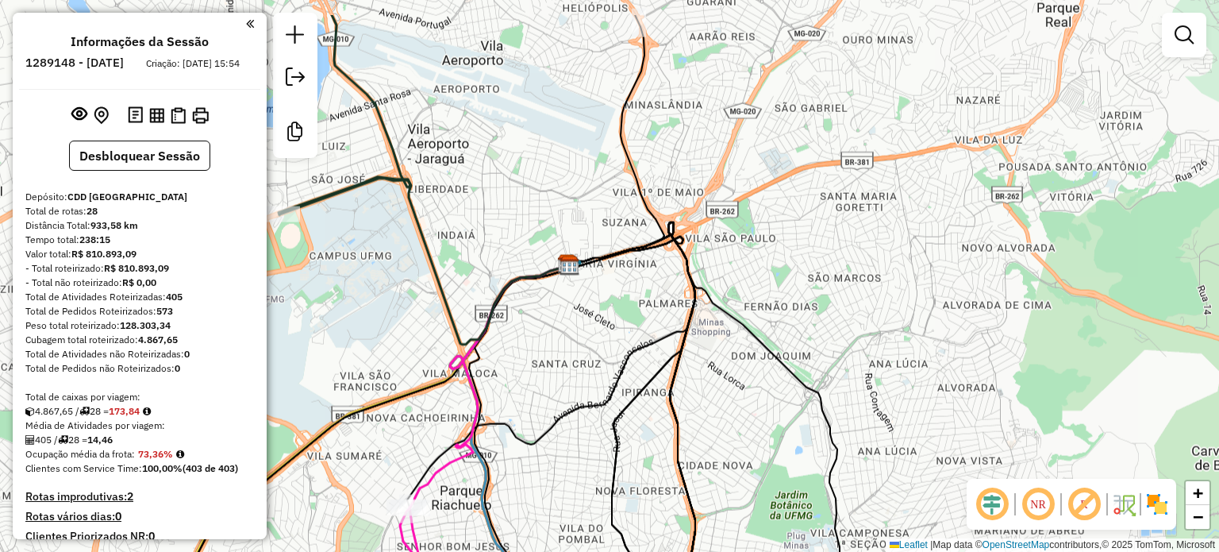
drag, startPoint x: 749, startPoint y: 374, endPoint x: 755, endPoint y: 418, distance: 44.8
click at [759, 421] on div "Rota 3 - Placa FRS5B74 63271786 - PAES DOCES BURITIS Rota 16 - Placa GHV8G32 63…" at bounding box center [609, 276] width 1219 height 552
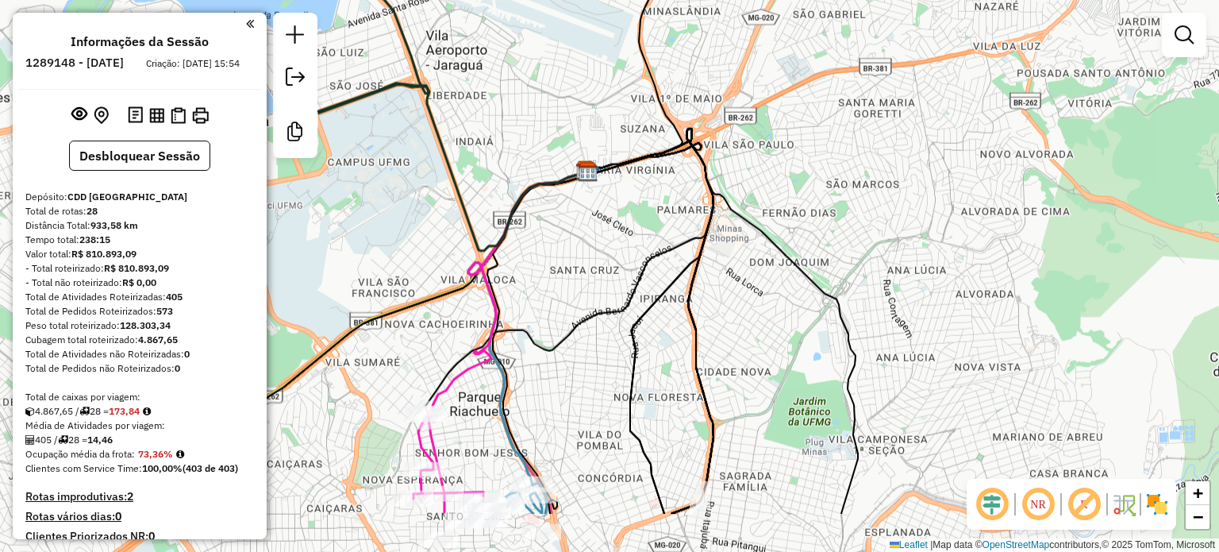
drag, startPoint x: 755, startPoint y: 418, endPoint x: 789, endPoint y: 279, distance: 143.8
click at [789, 279] on div "Rota 3 - Placa FRS5B74 63271786 - PAES DOCES BURITIS Rota 16 - Placa GHV8G32 63…" at bounding box center [609, 276] width 1219 height 552
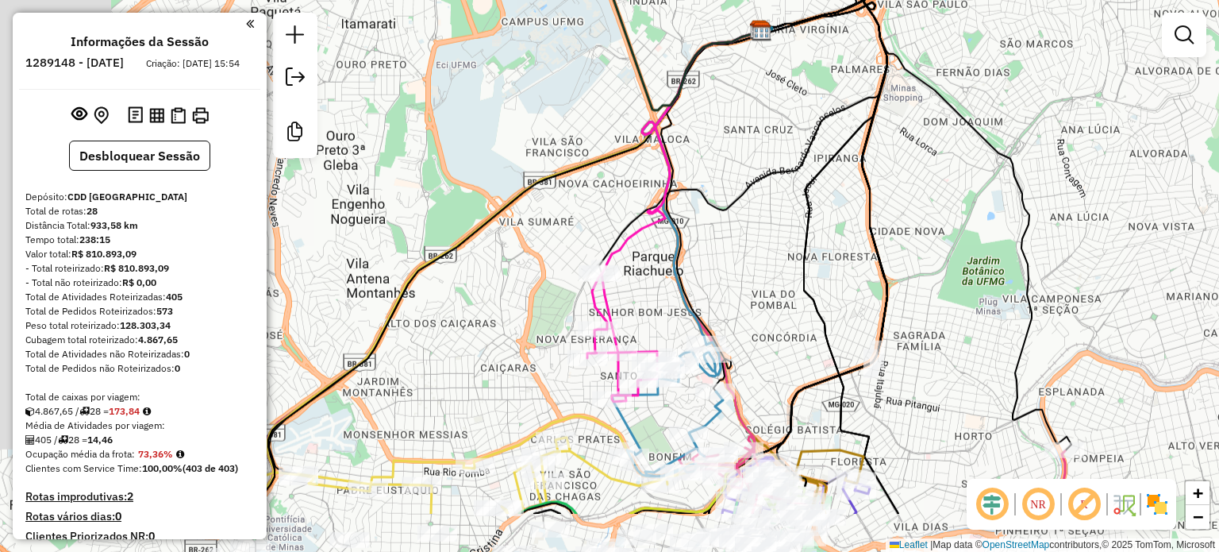
drag, startPoint x: 600, startPoint y: 383, endPoint x: 760, endPoint y: 289, distance: 185.7
click at [760, 289] on div "Rota 3 - Placa FRS5B74 63271786 - PAES DOCES BURITIS Rota 16 - Placa GHV8G32 63…" at bounding box center [609, 276] width 1219 height 552
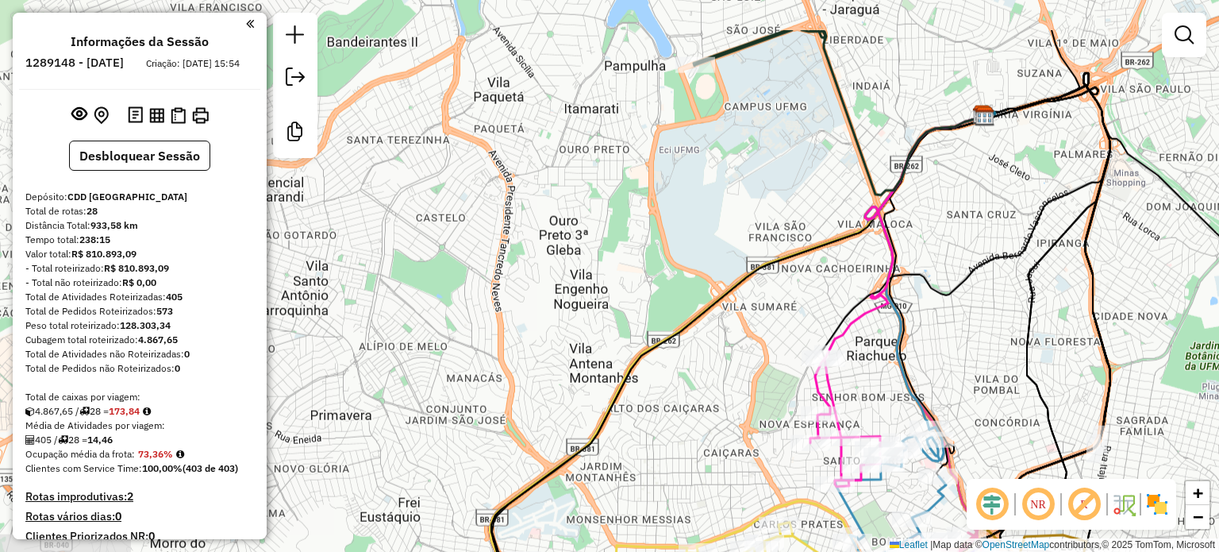
drag, startPoint x: 495, startPoint y: 248, endPoint x: 718, endPoint y: 333, distance: 238.7
click at [718, 333] on div "Rota 3 - Placa FRS5B74 63271786 - PAES DOCES BURITIS Rota 16 - Placa GHV8G32 63…" at bounding box center [609, 276] width 1219 height 552
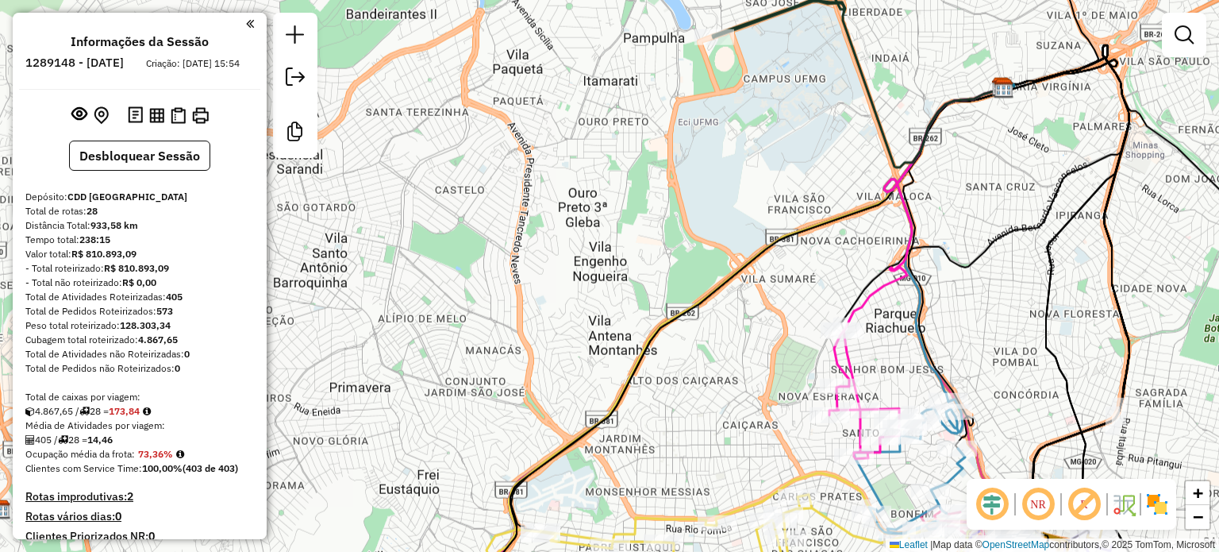
click at [746, 435] on div "Rota 3 - Placa FRS5B74 63271786 - PAES DOCES BURITIS Rota 16 - Placa GHV8G32 63…" at bounding box center [609, 276] width 1219 height 552
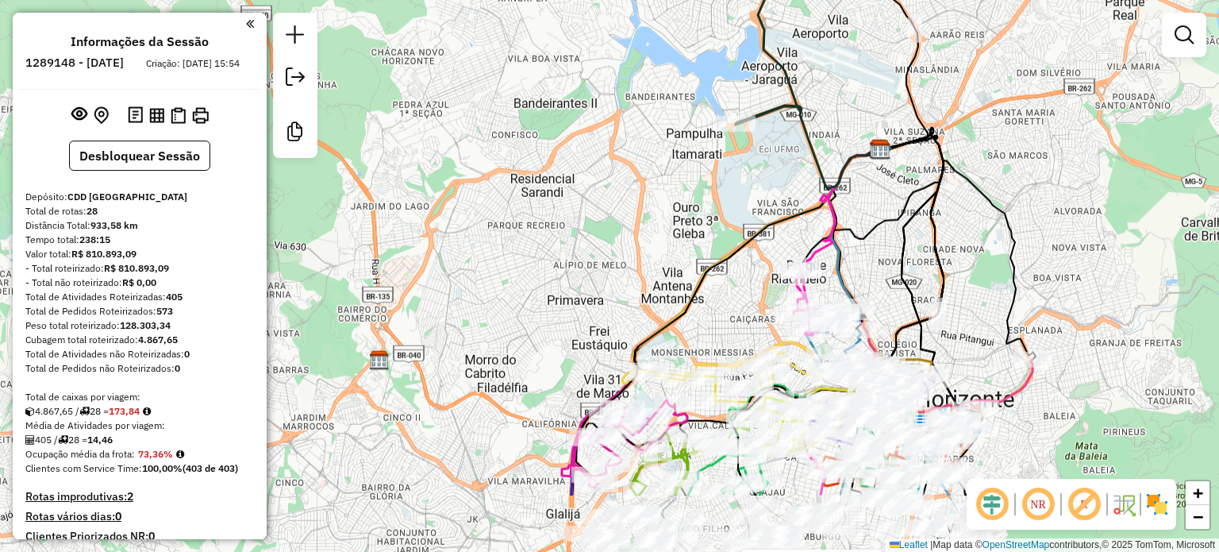
drag, startPoint x: 758, startPoint y: 425, endPoint x: 759, endPoint y: 337, distance: 88.1
click at [759, 337] on div "Rota 3 - Placa FRS5B74 63271786 - PAES DOCES BURITIS Rota 16 - Placa GHV8G32 63…" at bounding box center [609, 276] width 1219 height 552
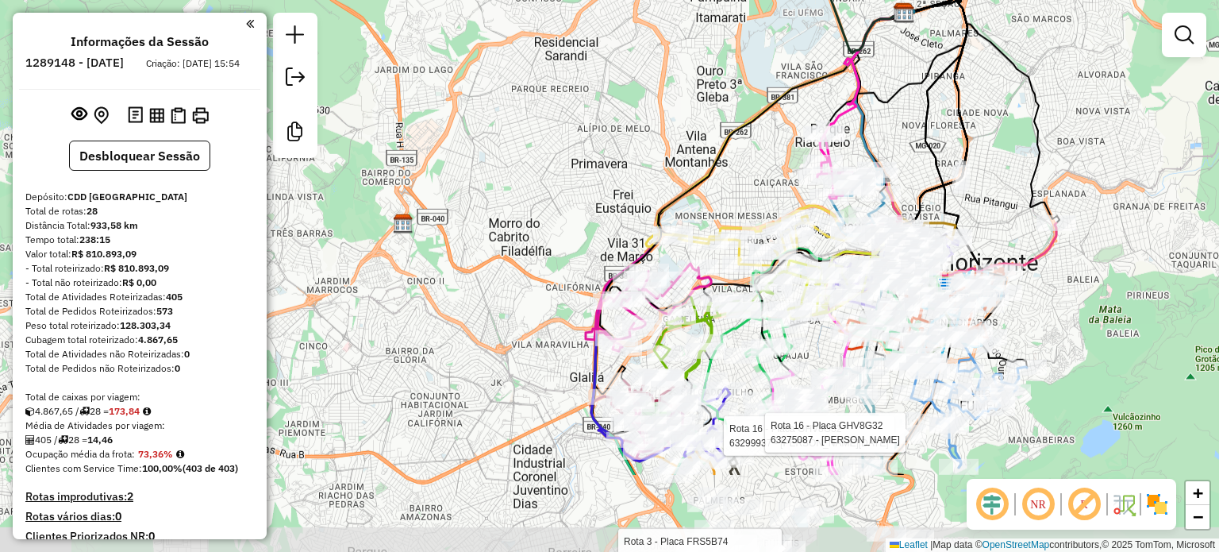
drag, startPoint x: 598, startPoint y: 358, endPoint x: 623, endPoint y: 220, distance: 140.4
click at [623, 220] on div "Rota 3 - Placa FRS5B74 63271786 - PAES DOCES BURITIS Rota 16 - Placa GHV8G32 63…" at bounding box center [609, 276] width 1219 height 552
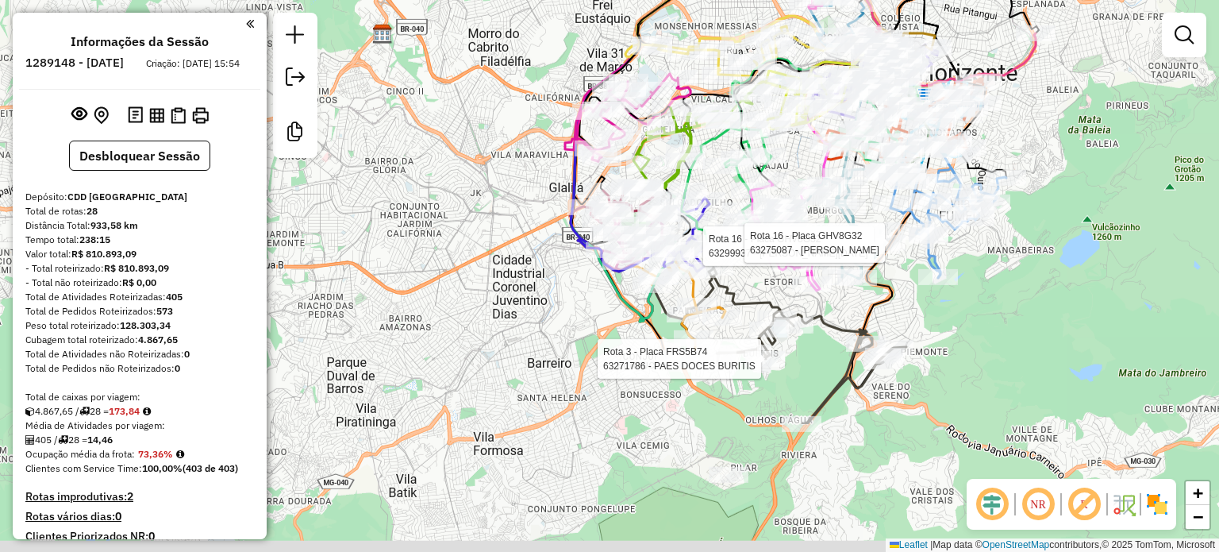
drag, startPoint x: 535, startPoint y: 310, endPoint x: 517, endPoint y: 232, distance: 79.7
click at [519, 232] on div "Rota 3 - Placa FRS5B74 63271786 - PAES DOCES BURITIS Rota 16 - Placa GHV8G32 63…" at bounding box center [609, 276] width 1219 height 552
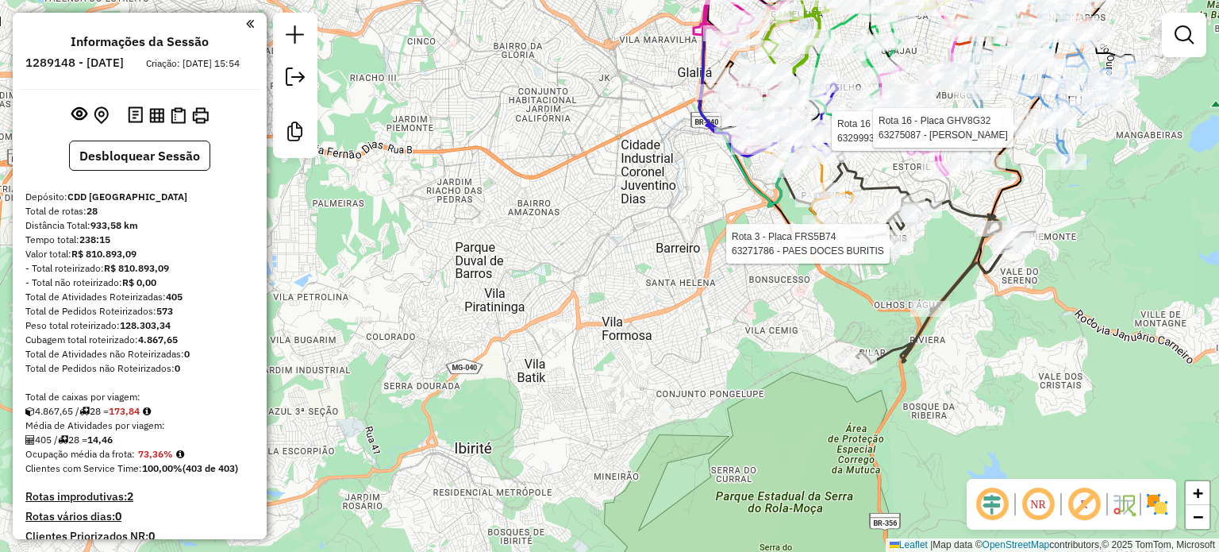
drag, startPoint x: 528, startPoint y: 323, endPoint x: 664, endPoint y: 295, distance: 138.5
click at [664, 295] on div "Rota 3 - Placa FRS5B74 63271786 - PAES DOCES BURITIS Rota 16 - Placa GHV8G32 63…" at bounding box center [609, 276] width 1219 height 552
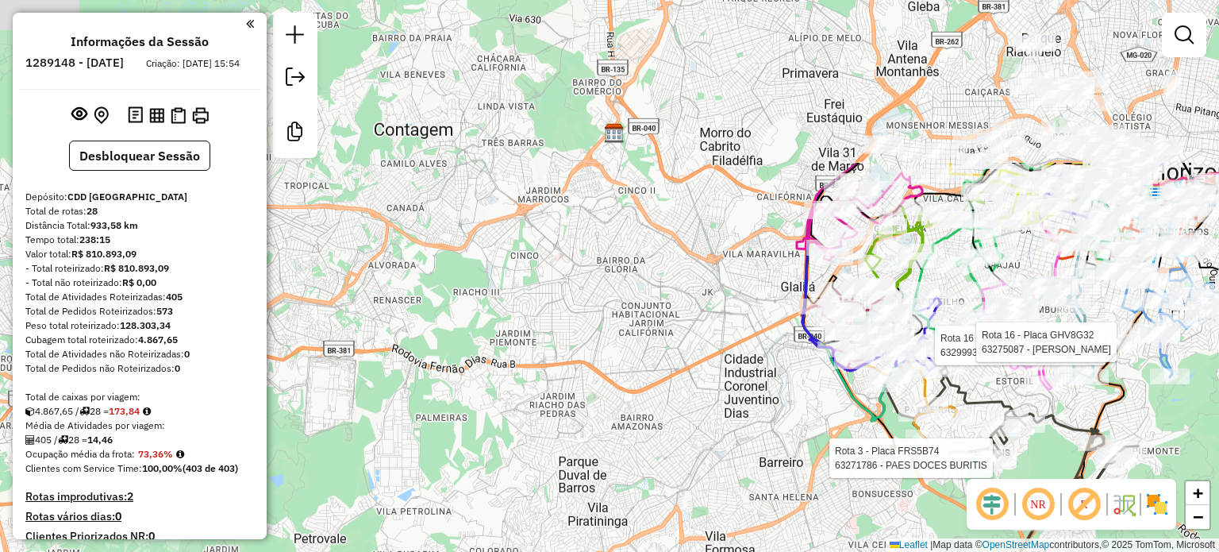
drag, startPoint x: 566, startPoint y: 353, endPoint x: 660, endPoint y: 571, distance: 237.1
click at [660, 551] on html "Aguarde... Pop-up bloqueado! Seu navegador bloqueou automáticamente a abertura …" at bounding box center [609, 276] width 1219 height 552
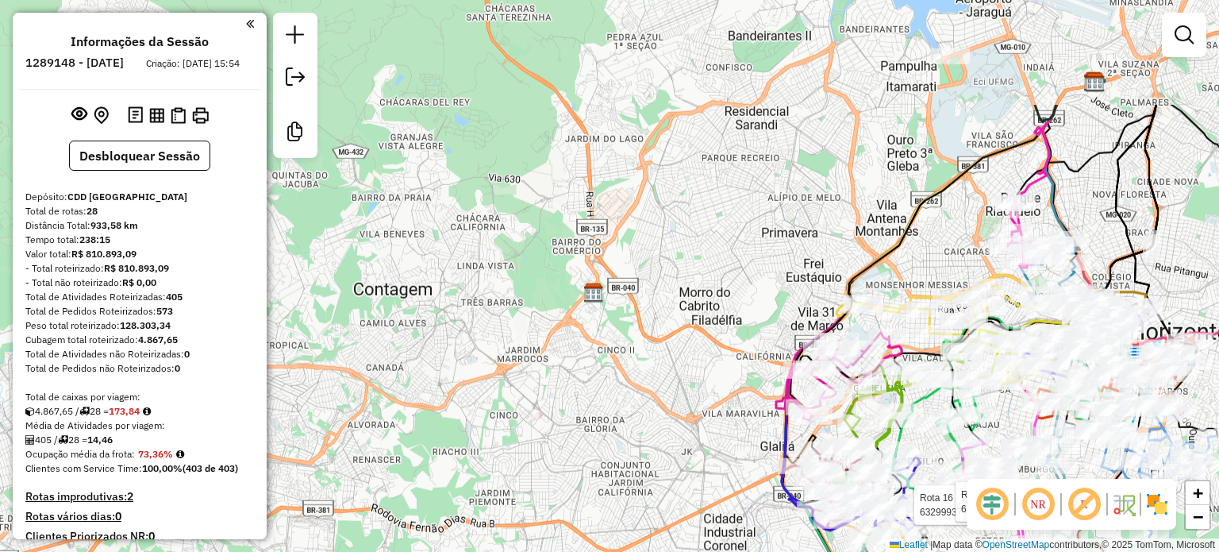
drag, startPoint x: 691, startPoint y: 291, endPoint x: 656, endPoint y: 453, distance: 165.6
click at [670, 466] on div "Rota 3 - Placa FRS5B74 63271786 - PAES DOCES BURITIS Rota 16 - Placa GHV8G32 63…" at bounding box center [609, 276] width 1219 height 552
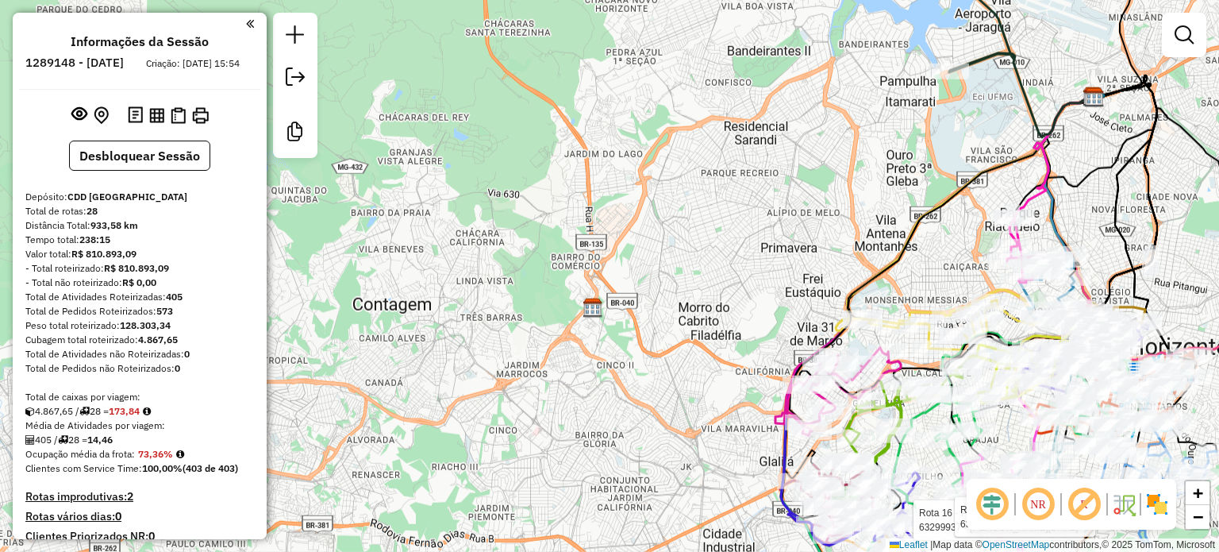
drag, startPoint x: 660, startPoint y: 460, endPoint x: 617, endPoint y: 283, distance: 182.3
click at [619, 290] on div "Rota 3 - Placa FRS5B74 63271786 - PAES DOCES BURITIS Rota 16 - Placa GHV8G32 63…" at bounding box center [609, 276] width 1219 height 552
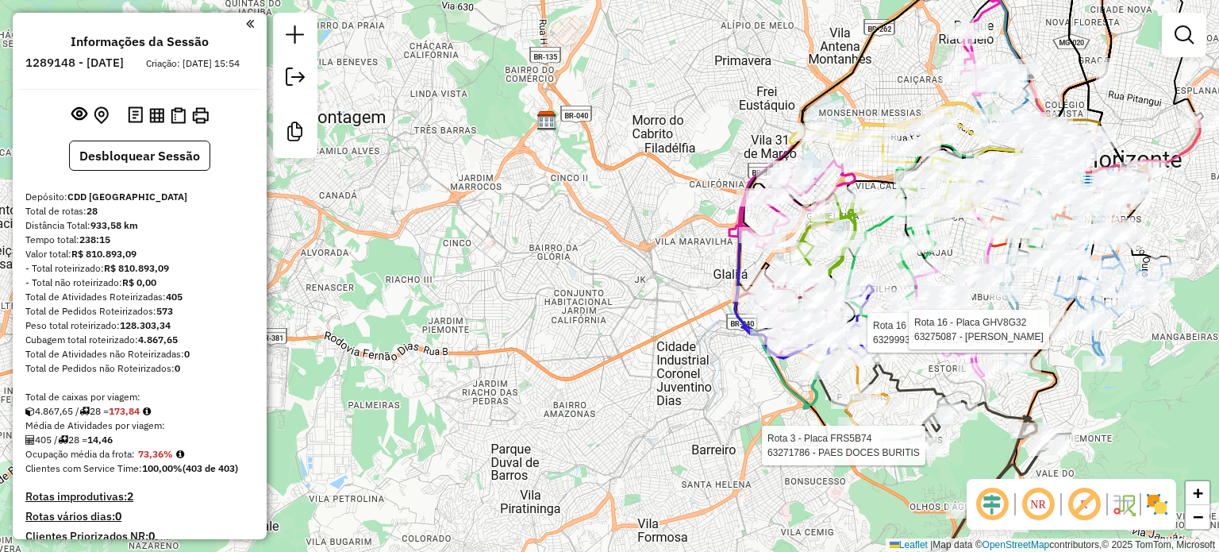
drag, startPoint x: 606, startPoint y: 402, endPoint x: 606, endPoint y: 286, distance: 116.7
click at [606, 290] on div "Rota 3 - Placa FRS5B74 63271786 - PAES DOCES BURITIS Rota 16 - Placa GHV8G32 63…" at bounding box center [609, 276] width 1219 height 552
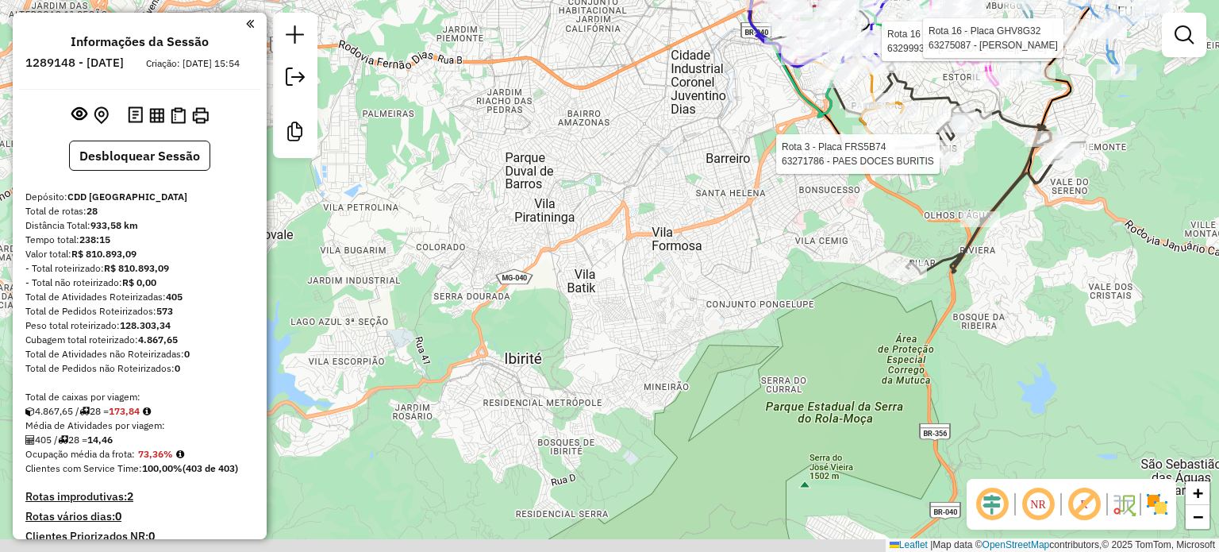
drag
click at [634, 214] on div "Rota 3 - Placa FRS5B74 63271786 - PAES DOCES BURITIS Rota 16 - Placa GHV8G32 63…" at bounding box center [609, 276] width 1219 height 552
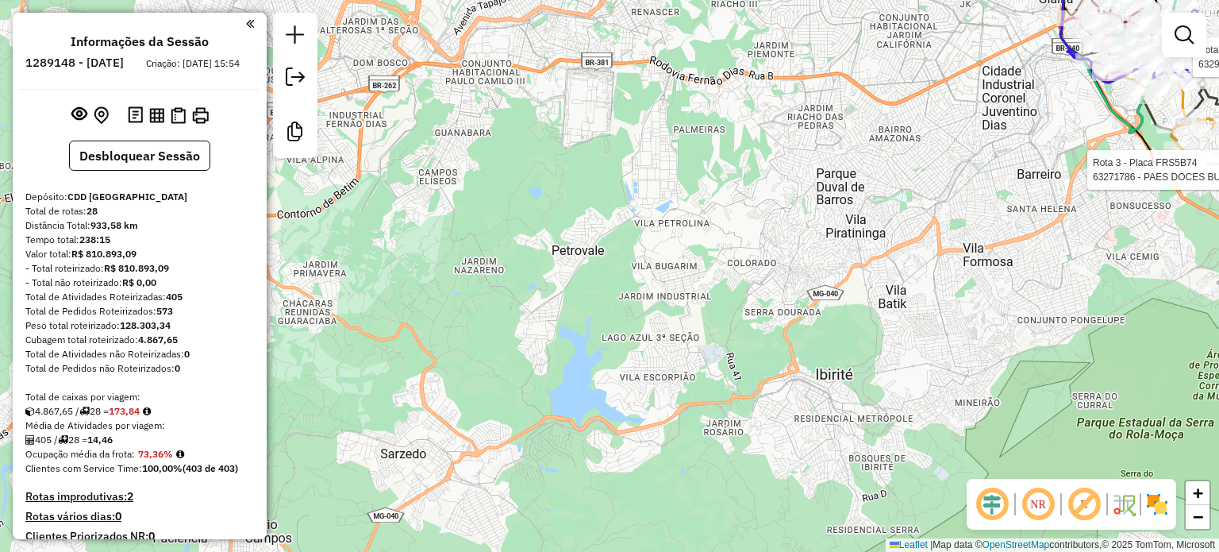
click at [600, 497] on div "Rota 3 - Placa FRS5B74 63271786 - PAES DOCES BURITIS Rota 16 - Placa GHV8G32 63…" at bounding box center [609, 276] width 1219 height 552
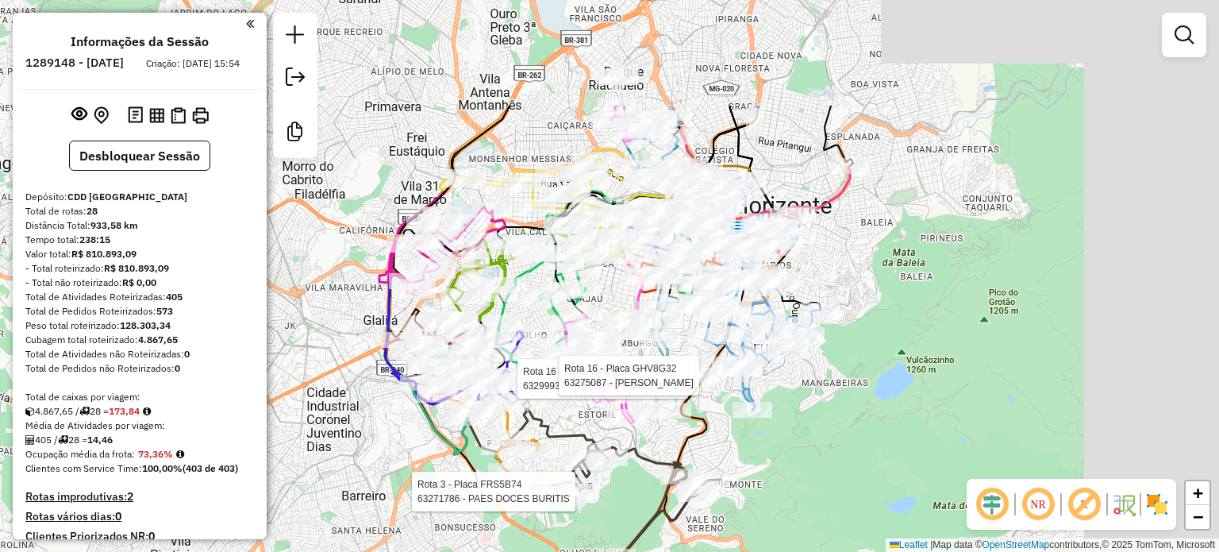
click at [771, 492] on div "Rota 3 - Placa FRS5B74 63271786 - PAES DOCES BURITIS Rota 16 - Placa GHV8G32 63…" at bounding box center [609, 276] width 1219 height 552
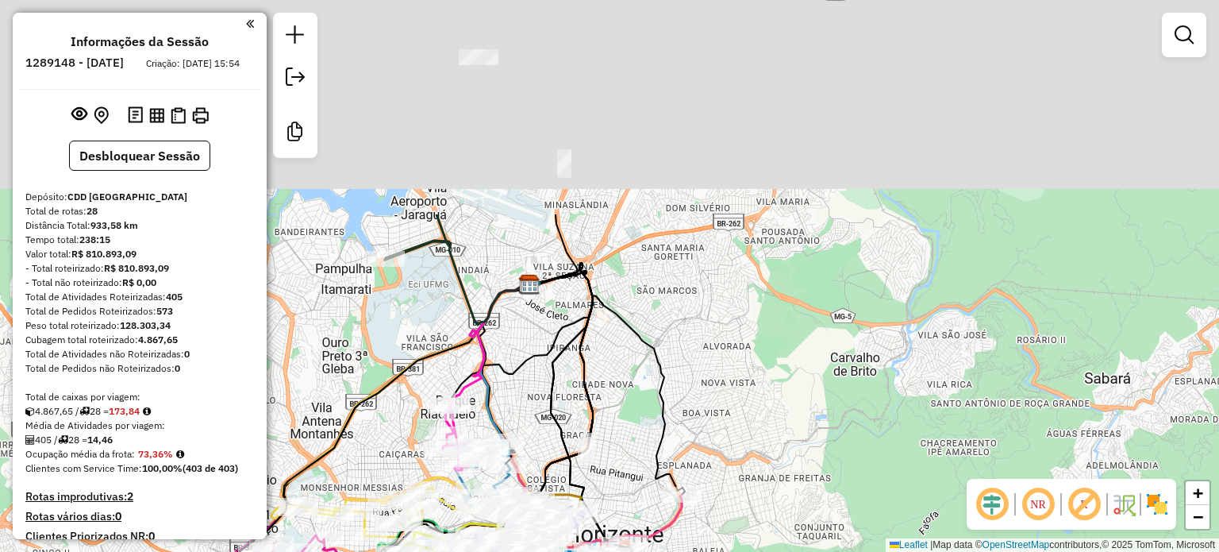
click at [758, 551] on html "Aguarde... Pop-up bloqueado! Seu navegador bloqueou automáticamente a abertura …" at bounding box center [609, 276] width 1219 height 552
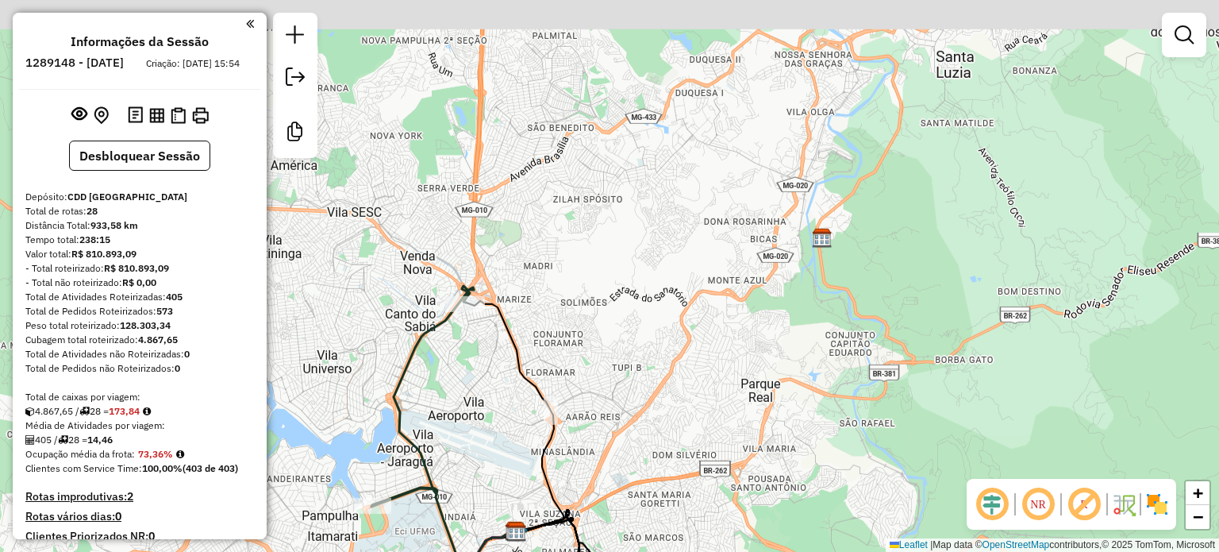
click at [745, 551] on html "Aguarde... Pop-up bloqueado! Seu navegador bloqueou automáticamente a abertura …" at bounding box center [609, 276] width 1219 height 552
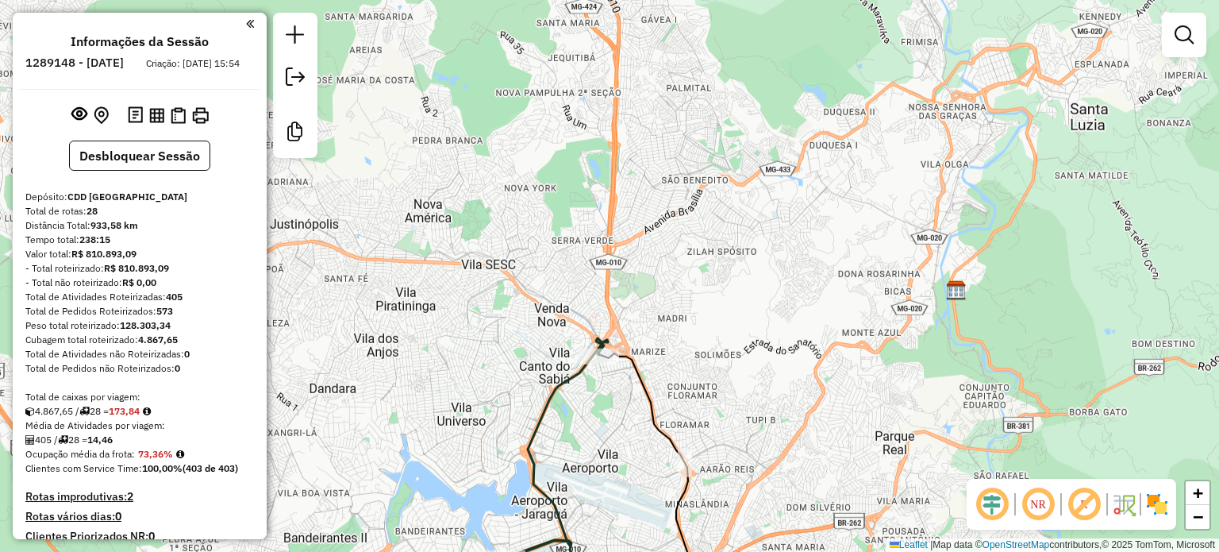
click at [797, 487] on div "Rota 3 - Placa FRS5B74 63271786 - PAES DOCES BURITIS Rota 16 - Placa GHV8G32 63…" at bounding box center [609, 276] width 1219 height 552
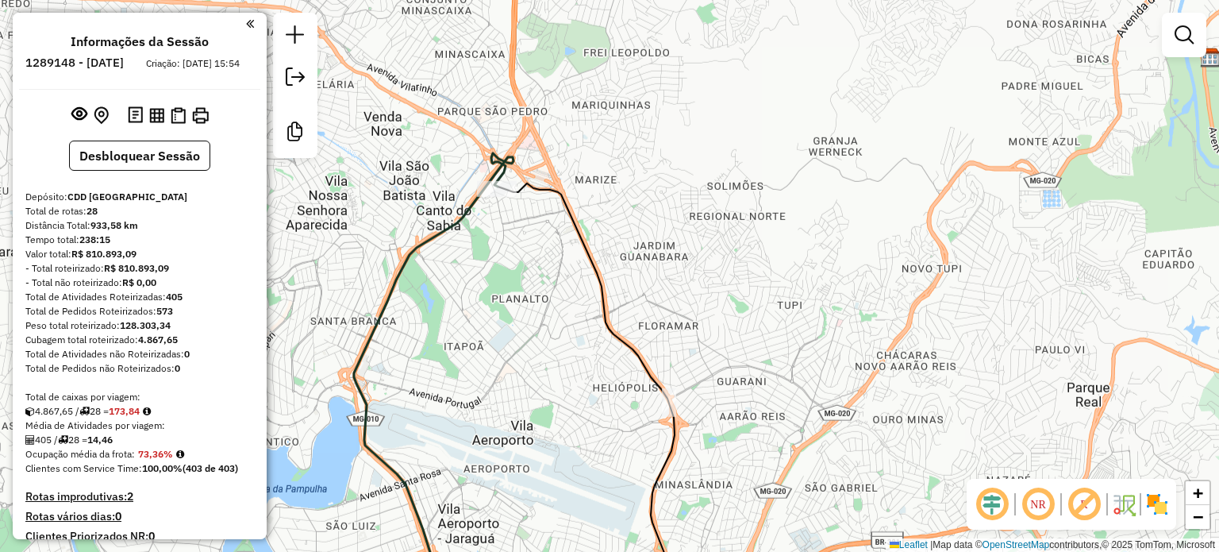
click at [854, 431] on div "Rota 3 - Placa FRS5B74 63271786 - PAES DOCES BURITIS Rota 16 - Placa GHV8G32 63…" at bounding box center [609, 276] width 1219 height 552
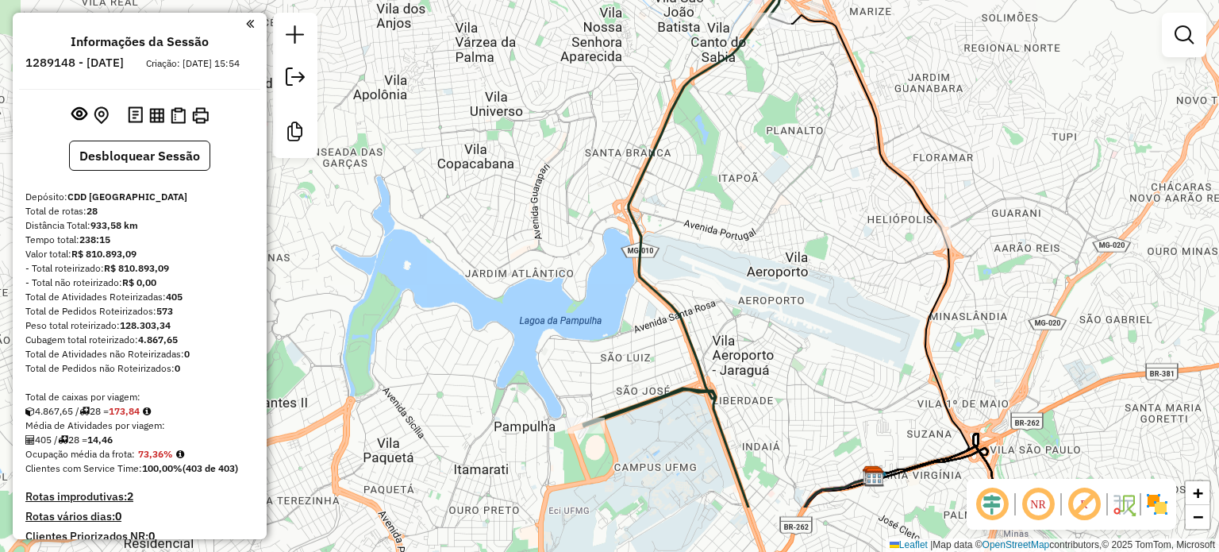
click at [771, 397] on div "Rota 3 - Placa FRS5B74 63271786 - PAES DOCES BURITIS Rota 16 - Placa GHV8G32 63…" at bounding box center [609, 276] width 1219 height 552
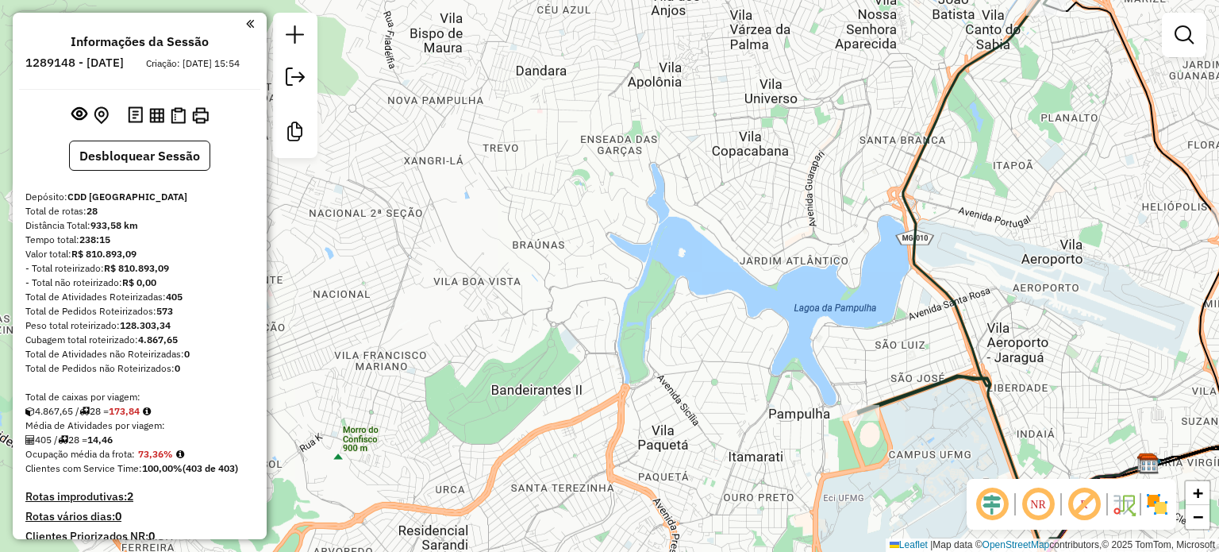
click at [852, 493] on div "Rota 3 - Placa FRS5B74 63271786 - PAES DOCES BURITIS Rota 16 - Placa GHV8G32 63…" at bounding box center [609, 276] width 1219 height 552
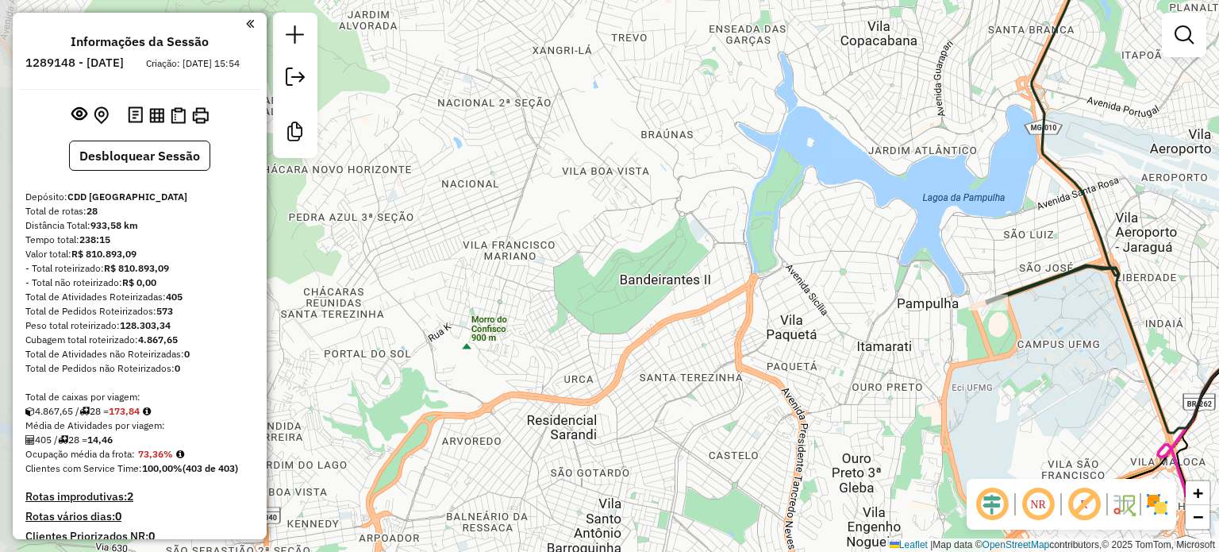
click at [590, 391] on div "Rota 3 - Placa FRS5B74 63271786 - PAES DOCES BURITIS Rota 16 - Placa GHV8G32 63…" at bounding box center [609, 276] width 1219 height 552
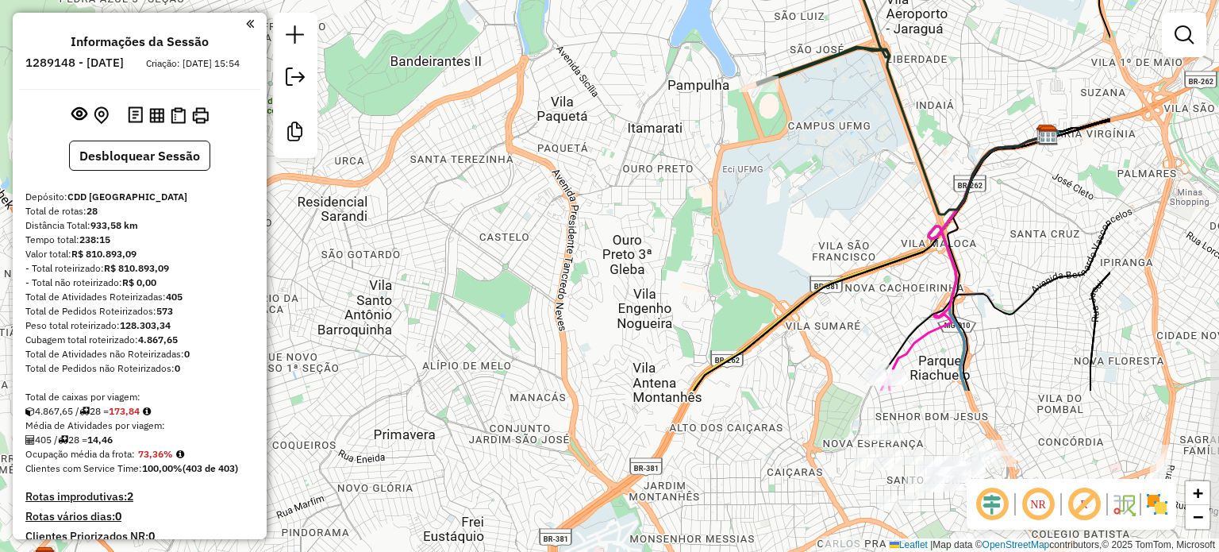
click at [462, 243] on div "Rota 3 - Placa FRS5B74 63271786 - PAES DOCES BURITIS Rota 16 - Placa GHV8G32 63…" at bounding box center [609, 276] width 1219 height 552
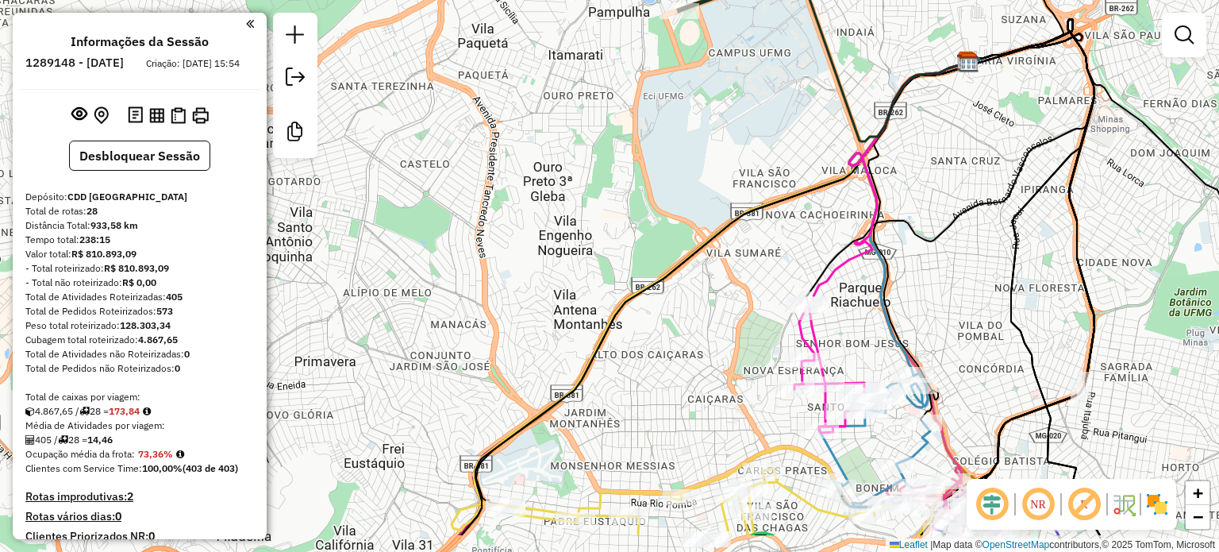
click at [509, 379] on div "Rota 3 - Placa FRS5B74 63271786 - PAES DOCES BURITIS Rota 16 - Placa GHV8G32 63…" at bounding box center [609, 276] width 1219 height 552
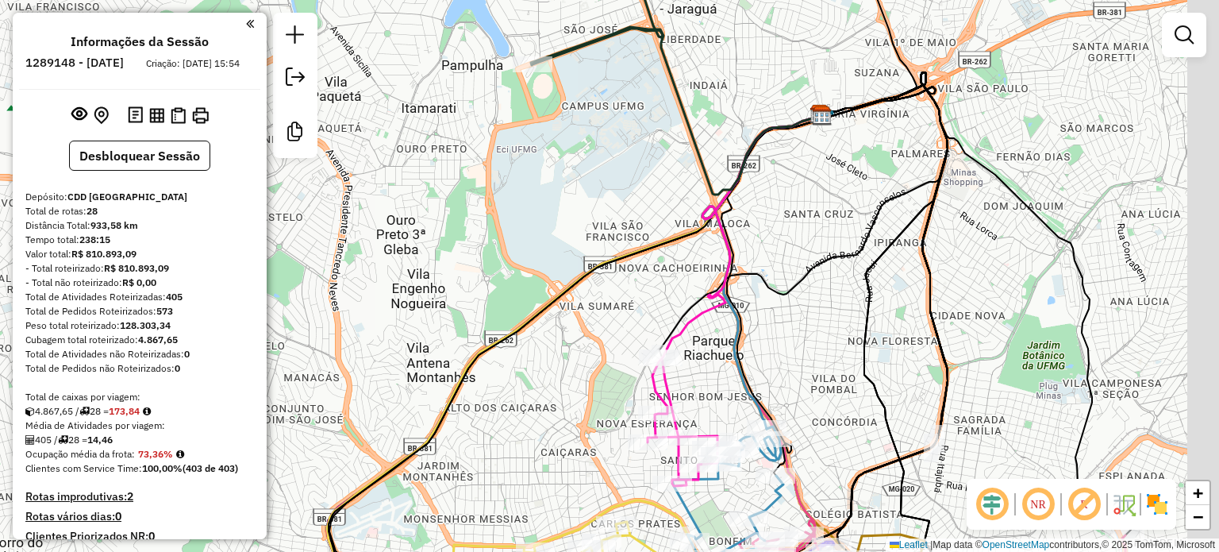
drag, startPoint x: 769, startPoint y: 360, endPoint x: 601, endPoint y: 425, distance: 180.4
click at [601, 425] on div "Rota 3 - Placa FRS5B74 63271786 - PAES DOCES BURITIS Rota 16 - Placa GHV8G32 63…" at bounding box center [609, 276] width 1219 height 552
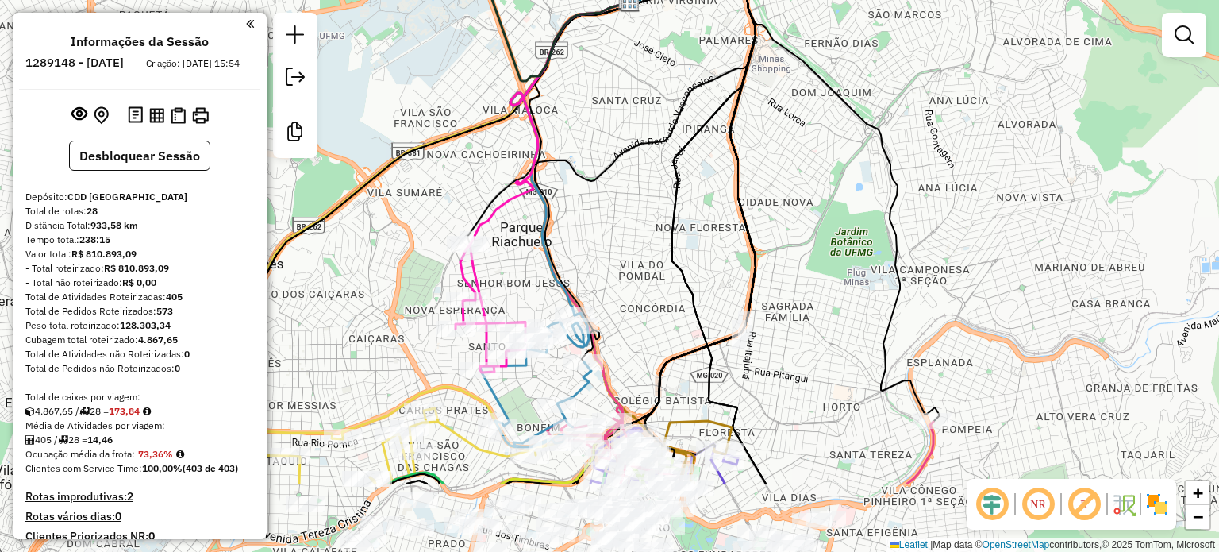
drag, startPoint x: 982, startPoint y: 402, endPoint x: 817, endPoint y: 270, distance: 211.7
click at [817, 270] on div "Rota 3 - Placa FRS5B74 63271786 - PAES DOCES BURITIS Rota 16 - Placa GHV8G32 63…" at bounding box center [609, 276] width 1219 height 552
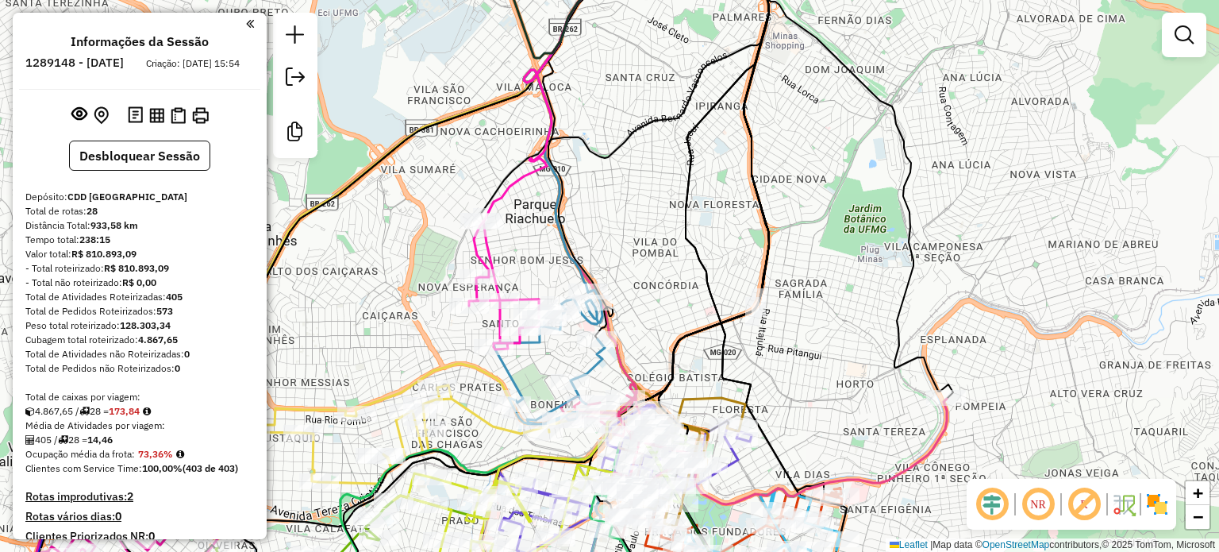
drag, startPoint x: 810, startPoint y: 402, endPoint x: 853, endPoint y: 306, distance: 106.2
click at [853, 306] on div "Rota 3 - Placa FRS5B74 63271786 - PAES DOCES BURITIS Rota 16 - Placa GHV8G32 63…" at bounding box center [609, 276] width 1219 height 552
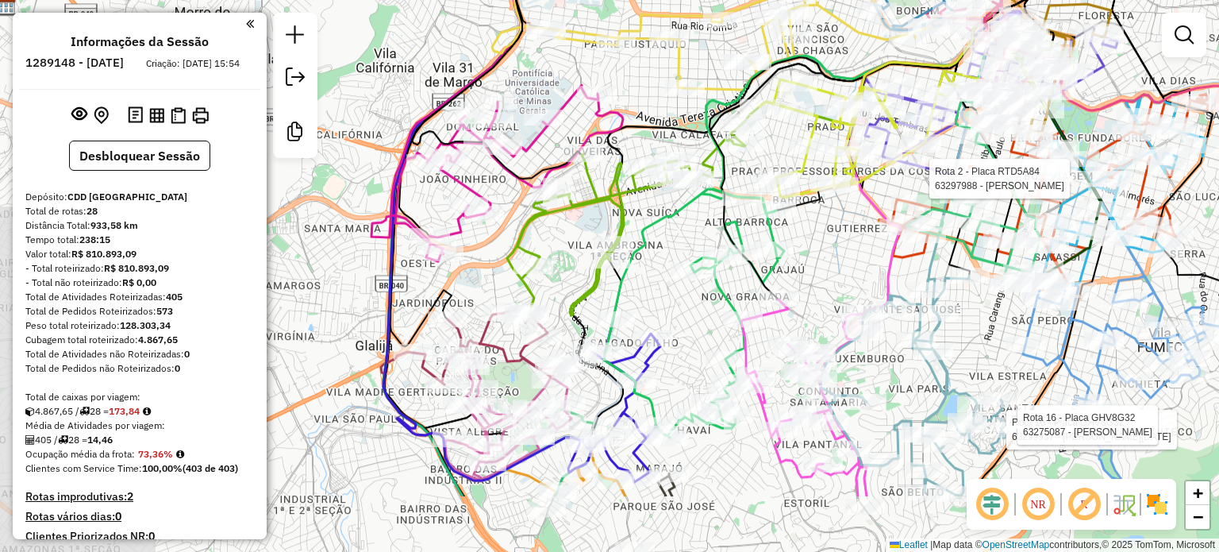
drag, startPoint x: 775, startPoint y: 411, endPoint x: 941, endPoint y: 290, distance: 205.1
click at [961, 291] on div "Rota 3 - Placa FRS5B74 63271786 - PAES DOCES BURITIS Rota 16 - Placa GHV8G32 63…" at bounding box center [609, 276] width 1219 height 552
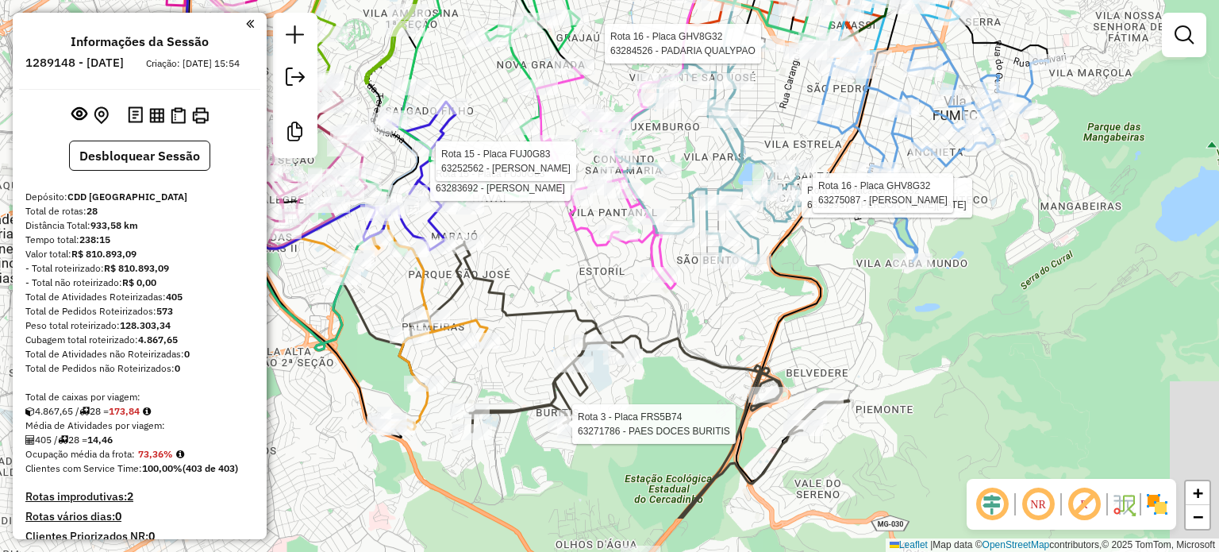
drag, startPoint x: 875, startPoint y: 398, endPoint x: 695, endPoint y: 291, distance: 208.9
click at [695, 291] on div "Rota 3 - Placa FRS5B74 63271786 - PAES DOCES BURITIS Rota 16 - Placa GHV8G32 63…" at bounding box center [609, 276] width 1219 height 552
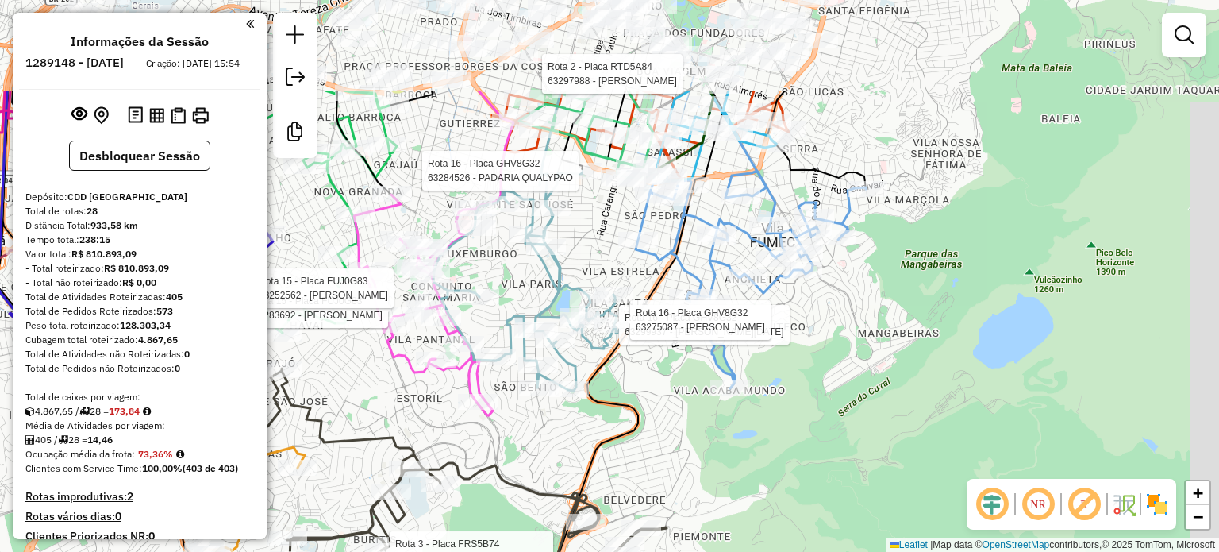
drag, startPoint x: 880, startPoint y: 293, endPoint x: 693, endPoint y: 476, distance: 262.1
click at [693, 476] on div "Rota 3 - Placa FRS5B74 63271786 - PAES DOCES BURITIS Rota 16 - Placa GHV8G32 63…" at bounding box center [609, 276] width 1219 height 552
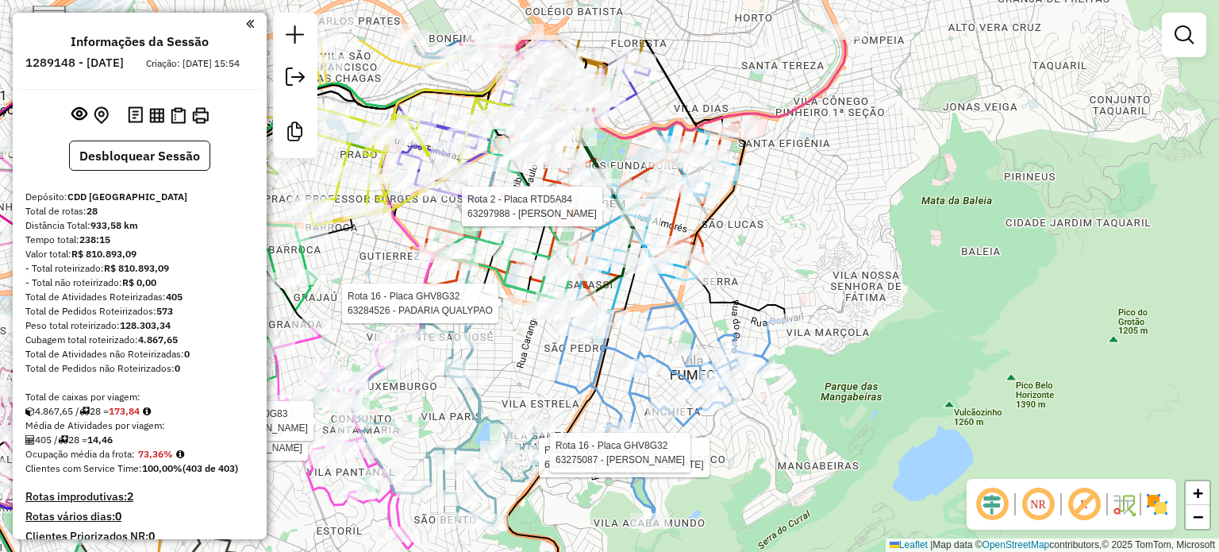
drag, startPoint x: 950, startPoint y: 324, endPoint x: 918, endPoint y: 419, distance: 100.7
click at [918, 419] on div "Rota 3 - Placa FRS5B74 63271786 - PAES DOCES BURITIS Rota 16 - Placa GHV8G32 63…" at bounding box center [609, 276] width 1219 height 552
click at [883, 209] on div "Rota 3 - Placa FRS5B74 63271786 - PAES DOCES BURITIS Rota 16 - Placa GHV8G32 63…" at bounding box center [609, 276] width 1219 height 552
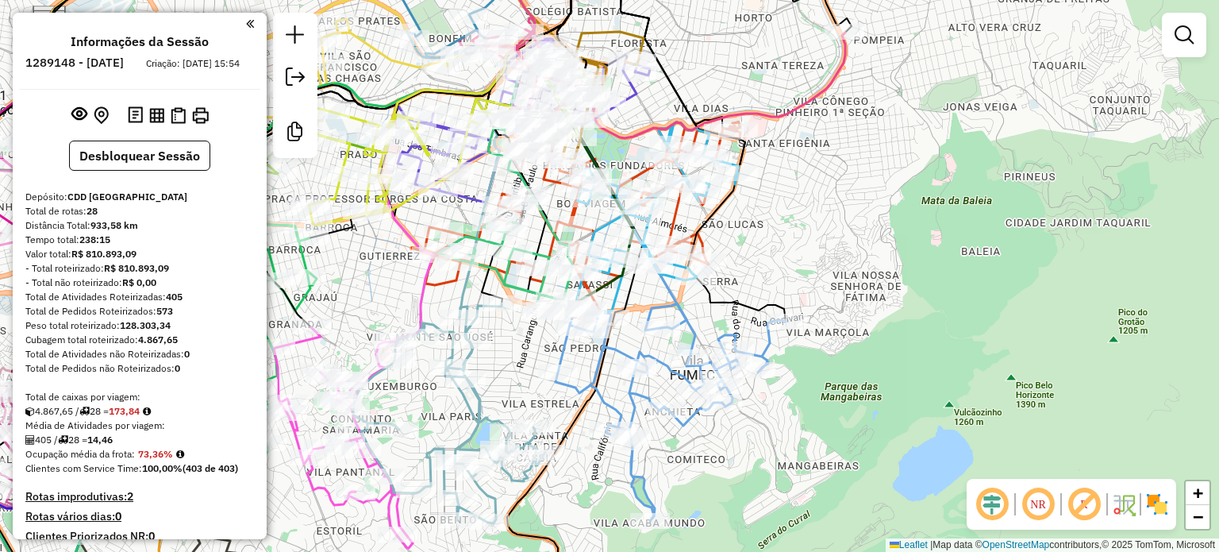
drag, startPoint x: 862, startPoint y: 240, endPoint x: 918, endPoint y: 243, distance: 56.4
click at [918, 243] on div "Janela de atendimento Grade de atendimento Capacidade Transportadoras Veículos …" at bounding box center [609, 276] width 1219 height 552
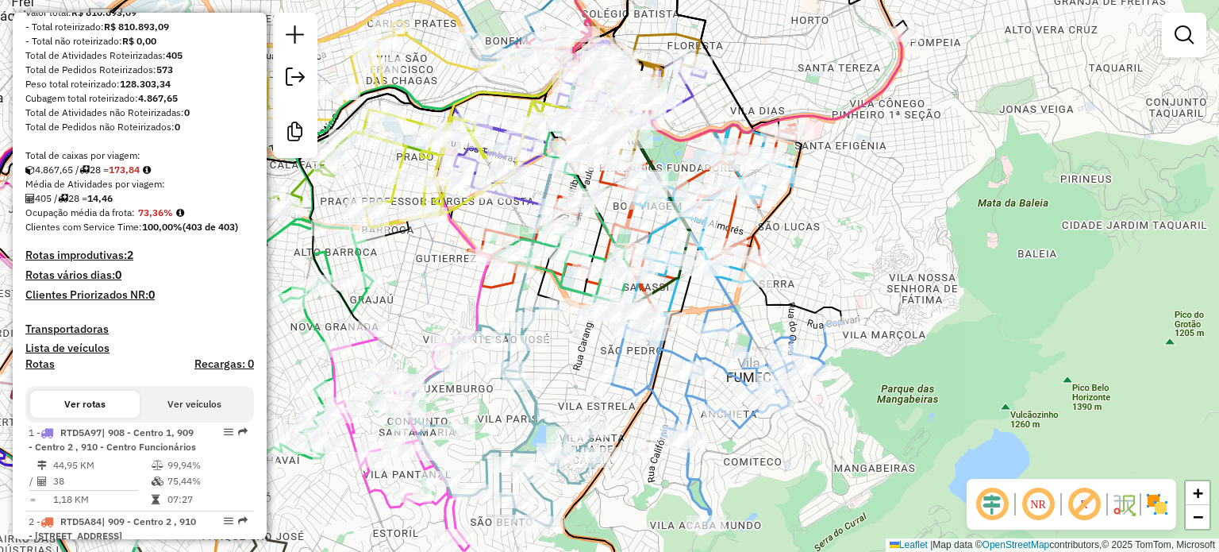
scroll to position [476, 0]
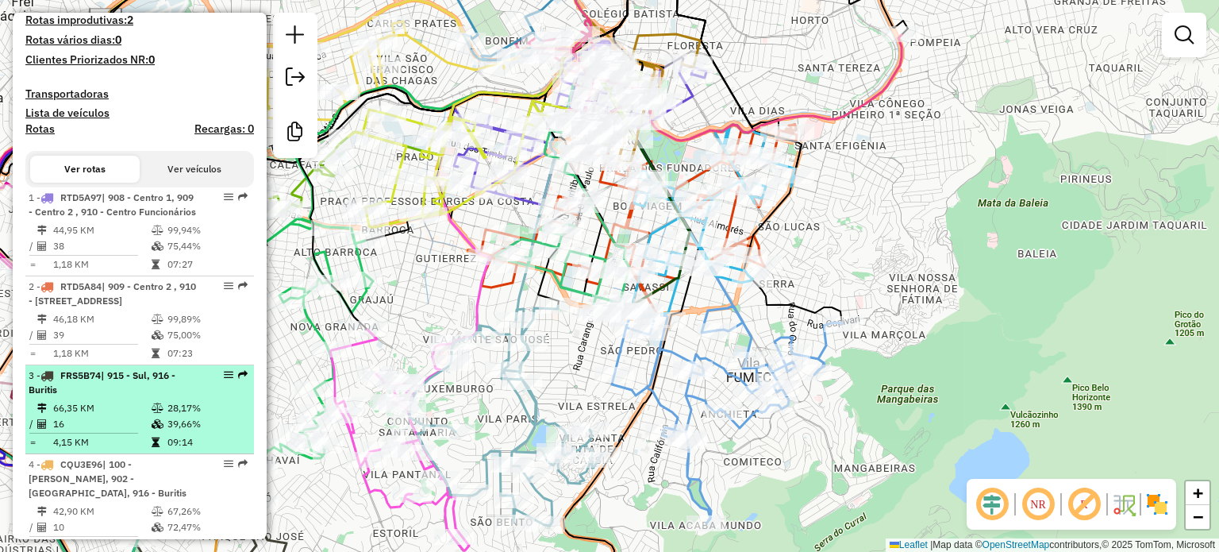
click at [167, 450] on td "09:14" at bounding box center [207, 442] width 80 height 16
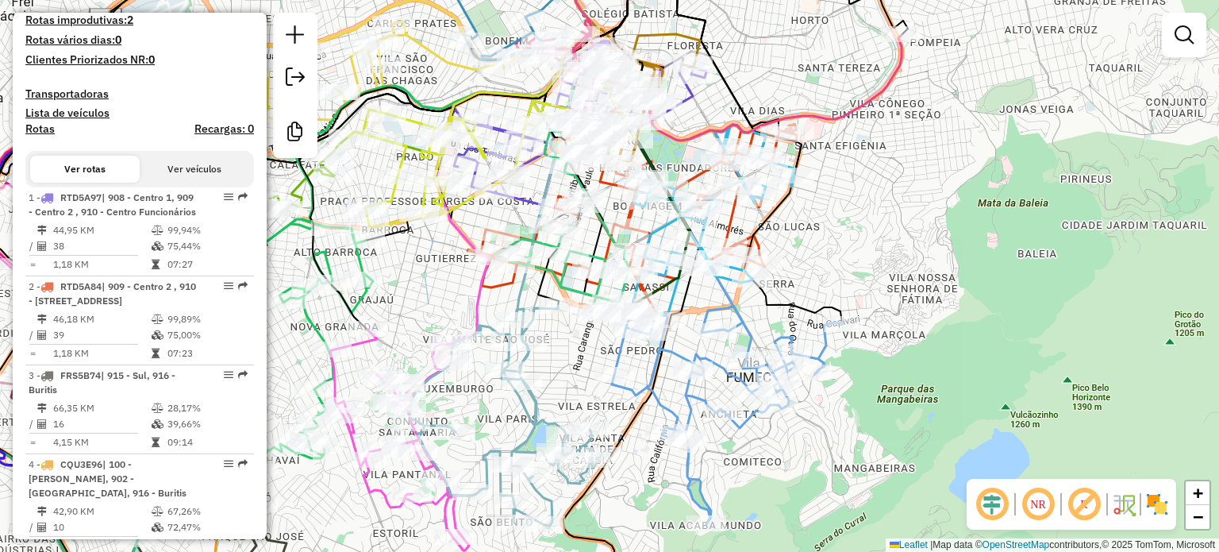
select select "**********"
